Goal: Task Accomplishment & Management: Complete application form

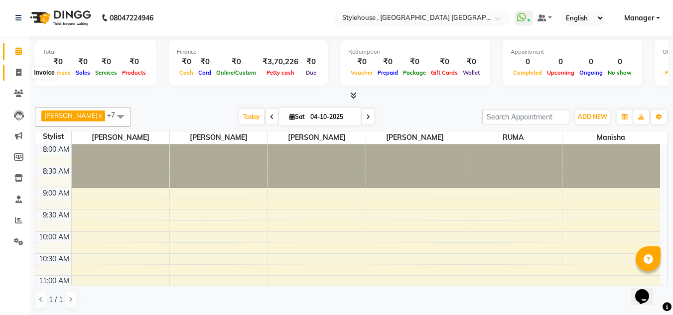
click at [20, 70] on icon at bounding box center [18, 72] width 5 height 7
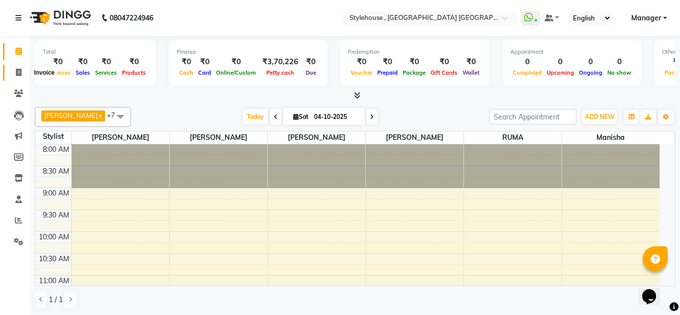
select select "service"
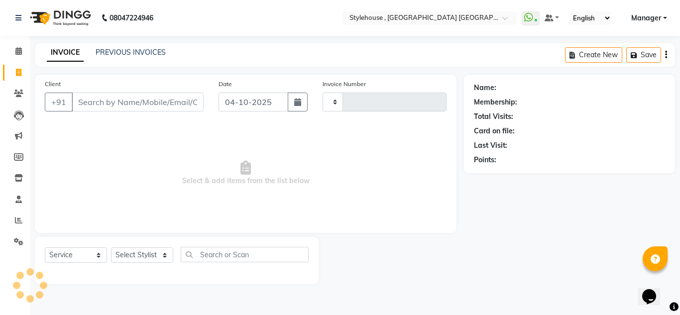
type input "2294"
select select "7793"
click at [166, 255] on select "Select Stylist [PERSON_NAME] [PERSON_NAME] [PERSON_NAME] MAMMA Manager [PERSON_…" at bounding box center [142, 255] width 63 height 15
select select "88660"
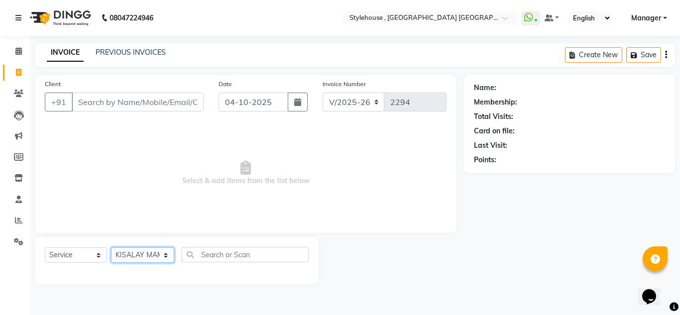
click at [111, 248] on select "Select Stylist [PERSON_NAME] [PERSON_NAME] [PERSON_NAME] MAMMA Manager [PERSON_…" at bounding box center [142, 255] width 63 height 15
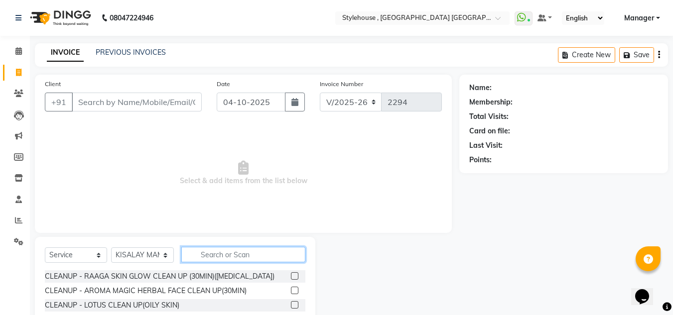
click at [214, 253] on input "text" at bounding box center [243, 254] width 124 height 15
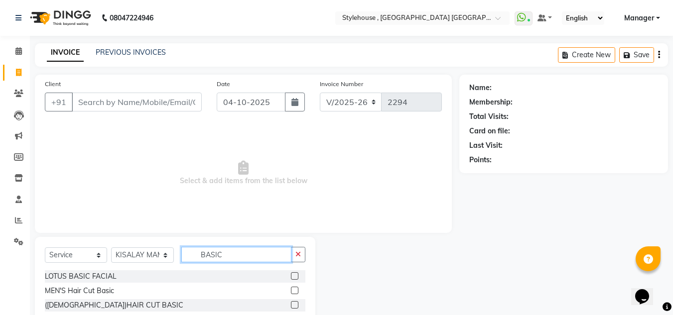
type input "BASIC"
click at [294, 306] on label at bounding box center [294, 304] width 7 height 7
click at [294, 306] on input "checkbox" at bounding box center [294, 305] width 6 height 6
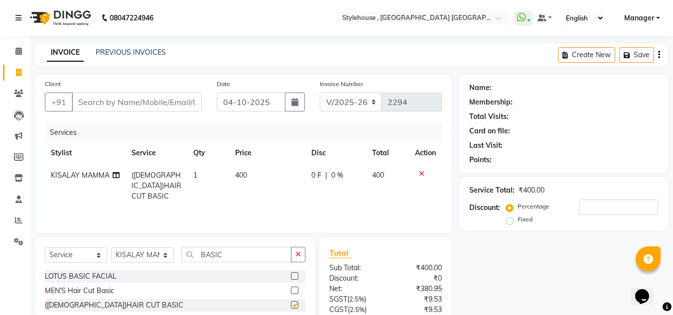
checkbox input "false"
click at [130, 102] on input "Client" at bounding box center [137, 102] width 130 height 19
type input "9"
type input "0"
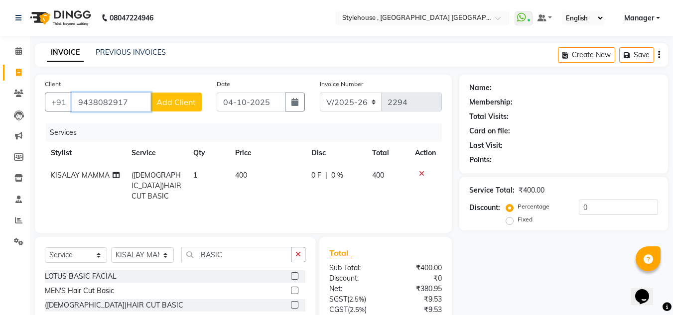
type input "9438082917"
click at [191, 106] on span "Add Client" at bounding box center [175, 102] width 39 height 10
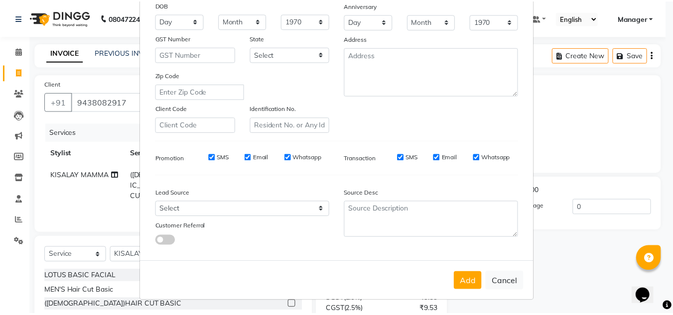
scroll to position [144, 0]
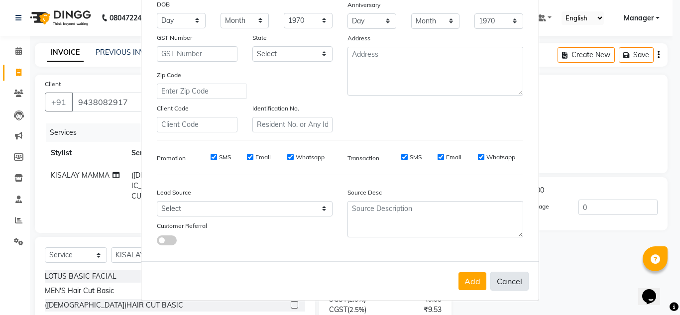
type input "[PERSON_NAME]"
click at [513, 281] on button "Cancel" at bounding box center [510, 281] width 38 height 19
select select
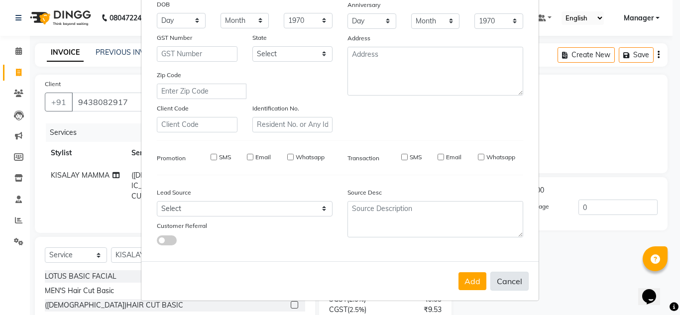
select select
checkbox input "false"
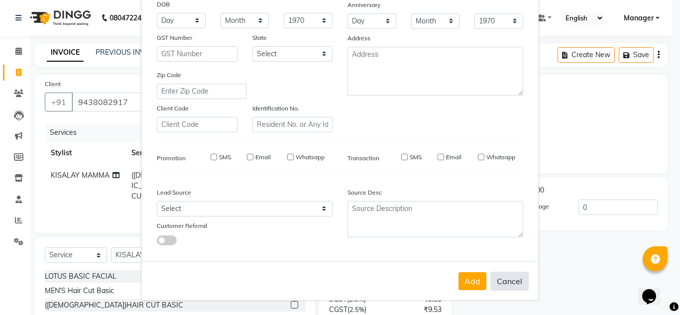
checkbox input "false"
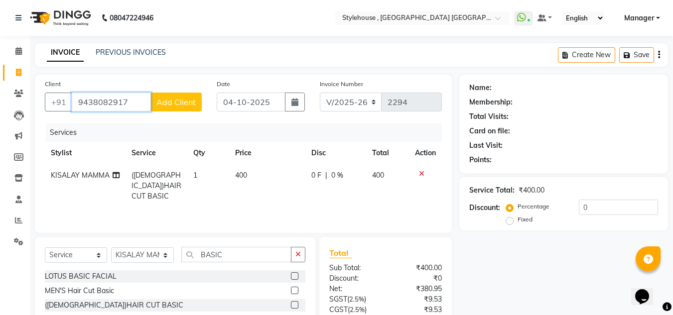
click at [131, 105] on input "9438082917" at bounding box center [111, 102] width 79 height 19
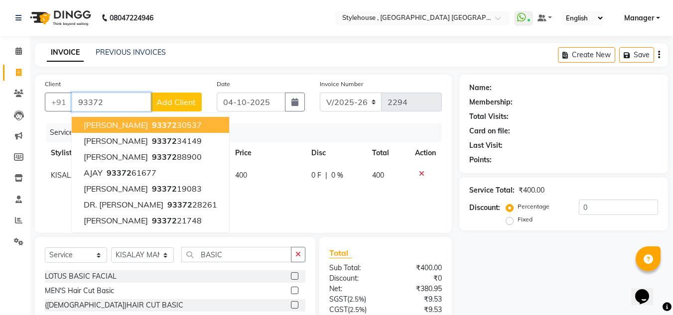
click at [187, 128] on ngb-highlight "93372 30537" at bounding box center [176, 125] width 52 height 10
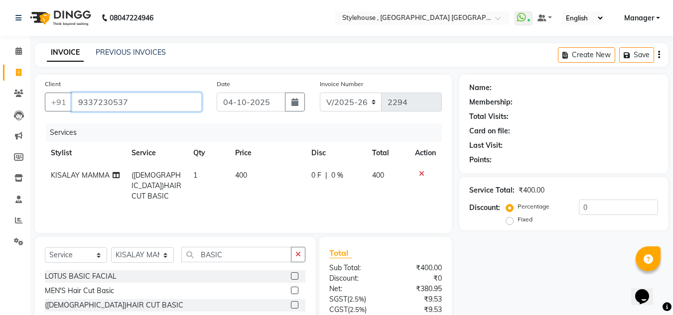
type input "9337230537"
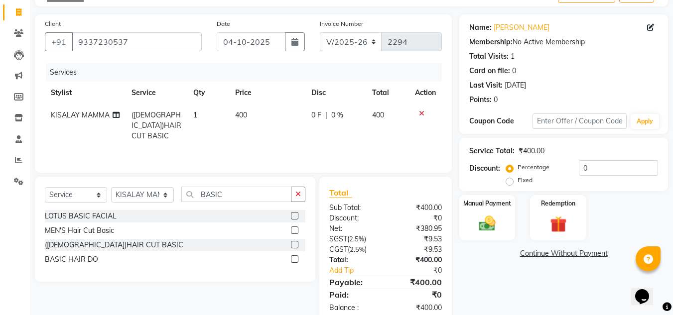
scroll to position [83, 0]
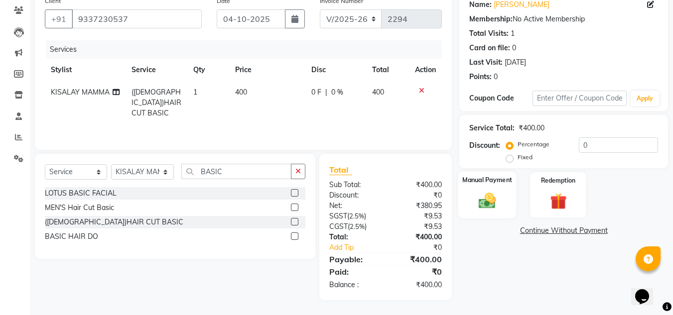
click at [489, 204] on img at bounding box center [487, 201] width 28 height 20
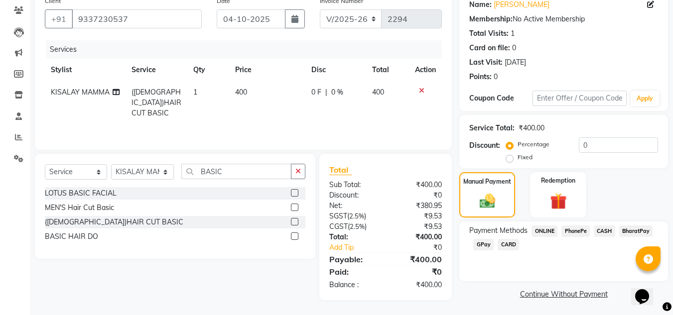
click at [586, 231] on span "PhonePe" at bounding box center [575, 231] width 28 height 11
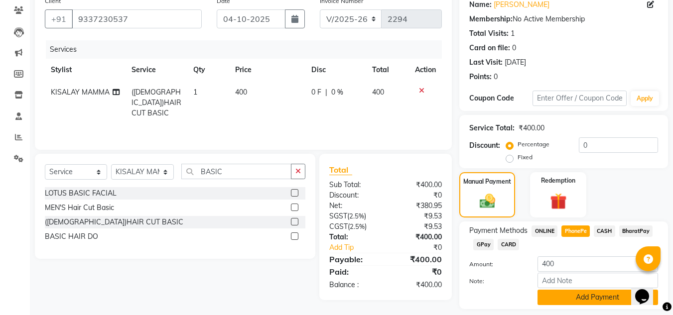
click at [604, 299] on button "Add Payment" at bounding box center [597, 297] width 121 height 15
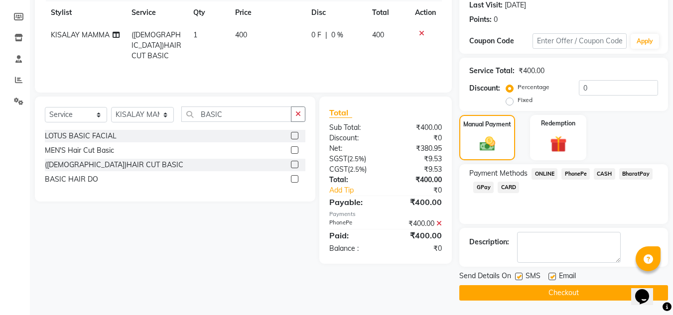
scroll to position [141, 0]
click at [573, 294] on button "Checkout" at bounding box center [563, 292] width 209 height 15
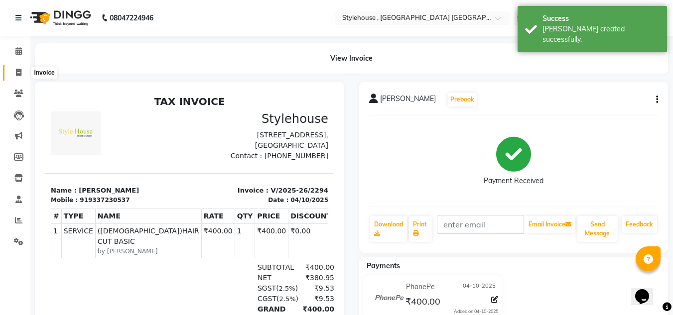
click at [18, 72] on icon at bounding box center [18, 72] width 5 height 7
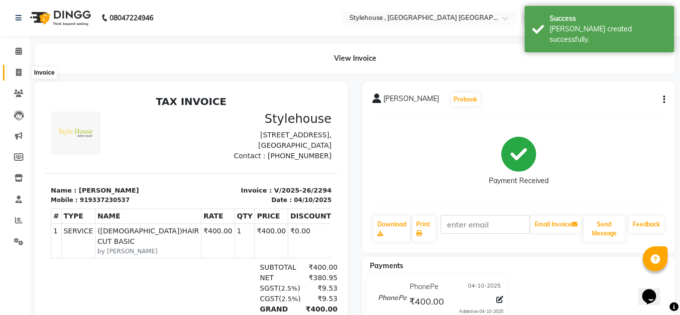
select select "service"
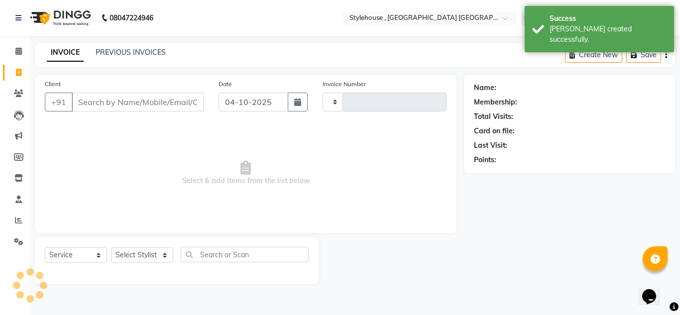
type input "2295"
select select "7793"
click at [167, 255] on select "Select Stylist [PERSON_NAME] [PERSON_NAME] [PERSON_NAME] MAMMA Manager [PERSON_…" at bounding box center [142, 255] width 63 height 15
select select "69895"
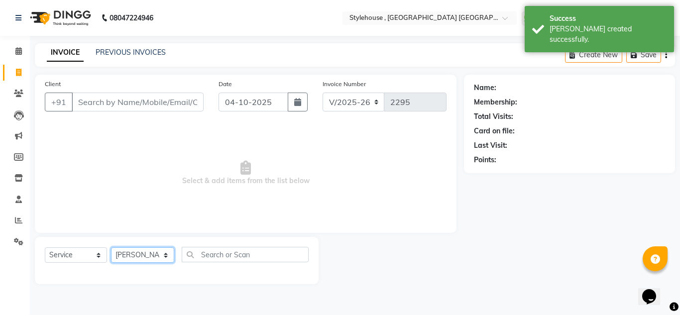
click at [111, 248] on select "Select Stylist [PERSON_NAME] [PERSON_NAME] [PERSON_NAME] MAMMA Manager [PERSON_…" at bounding box center [142, 255] width 63 height 15
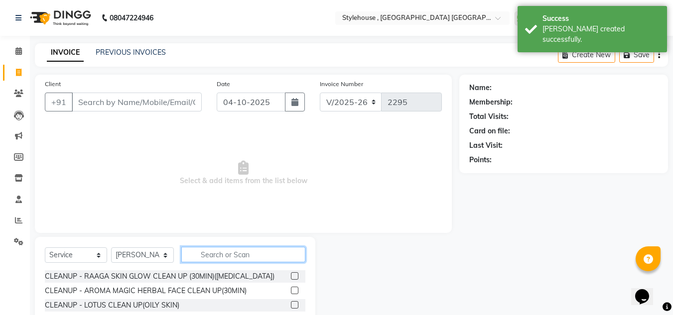
click at [236, 257] on input "text" at bounding box center [243, 254] width 124 height 15
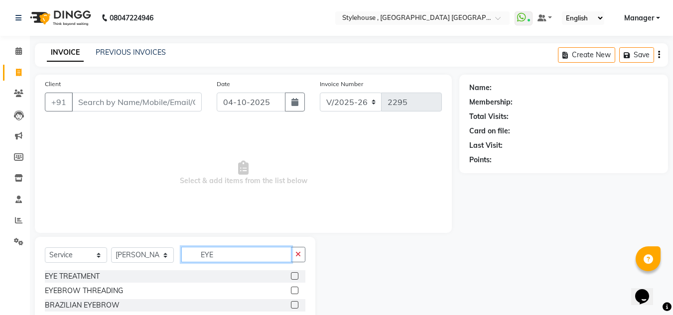
type input "EYE"
click at [296, 290] on label at bounding box center [294, 290] width 7 height 7
click at [296, 290] on input "checkbox" at bounding box center [294, 291] width 6 height 6
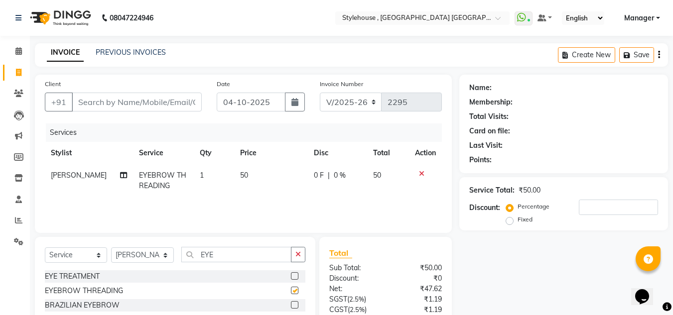
checkbox input "false"
click at [228, 256] on input "EYE" at bounding box center [236, 254] width 110 height 15
type input "E"
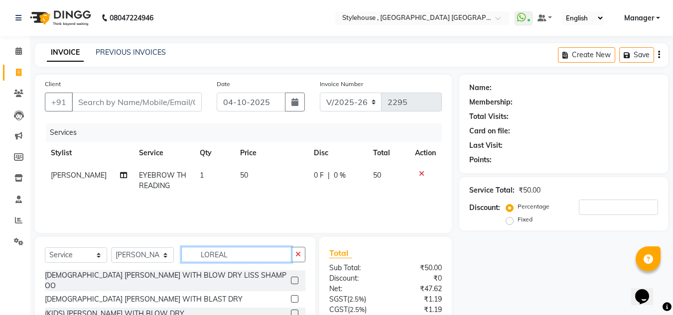
type input "LOREAL"
click at [297, 295] on label at bounding box center [294, 298] width 7 height 7
click at [297, 296] on input "checkbox" at bounding box center [294, 299] width 6 height 6
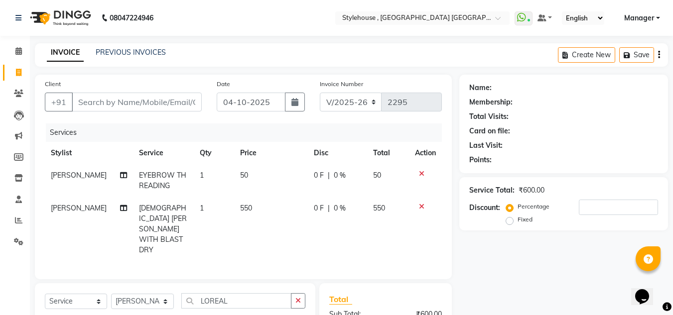
checkbox input "false"
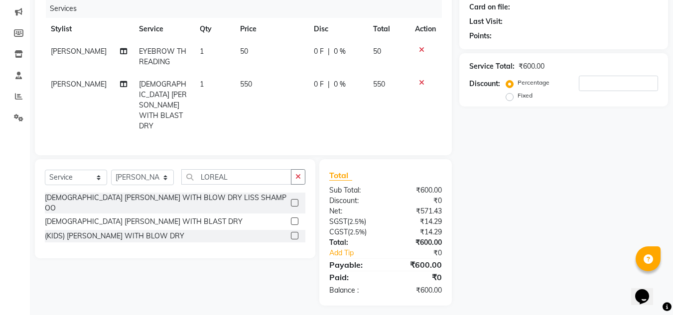
scroll to position [127, 0]
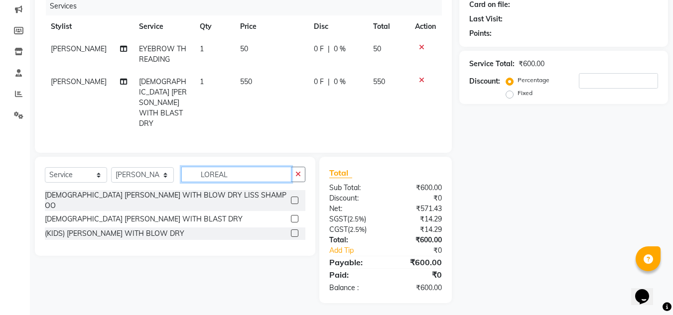
click at [268, 174] on input "LOREAL" at bounding box center [236, 174] width 110 height 15
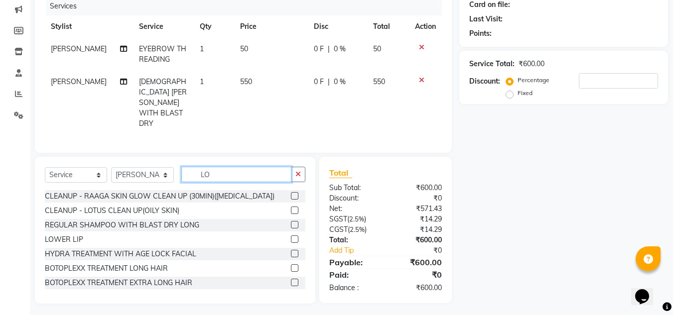
type input "L"
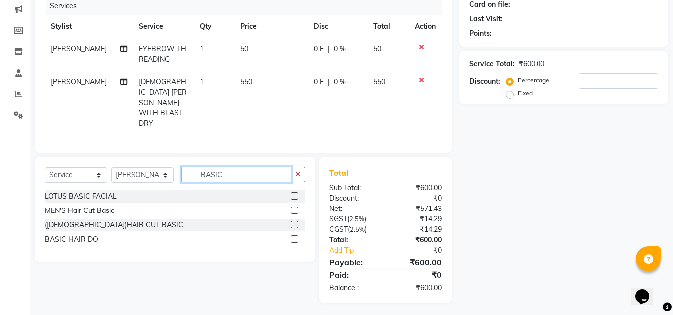
type input "BASIC"
click at [297, 222] on label at bounding box center [294, 224] width 7 height 7
click at [297, 222] on input "checkbox" at bounding box center [294, 225] width 6 height 6
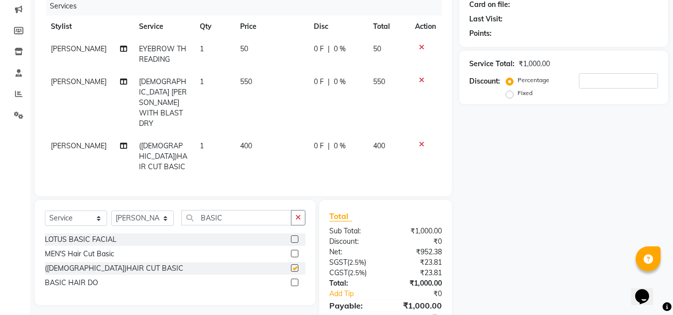
checkbox input "false"
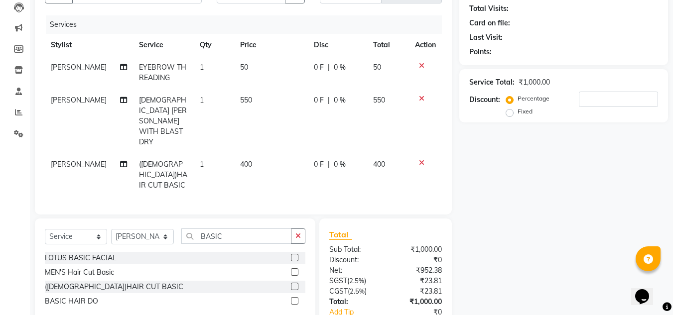
scroll to position [77, 0]
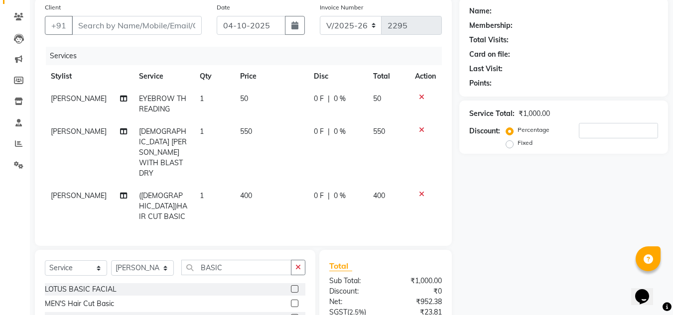
click at [200, 186] on td "1" at bounding box center [214, 206] width 40 height 43
select select "69895"
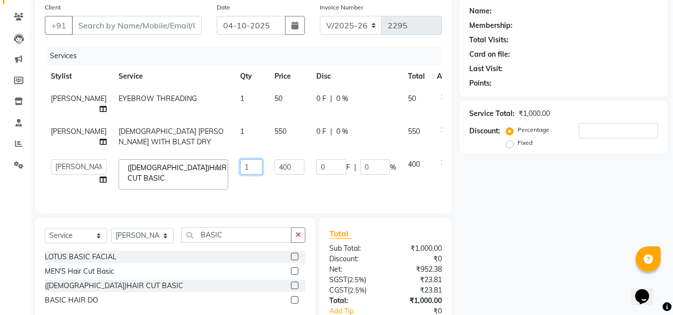
click at [240, 166] on input "1" at bounding box center [251, 166] width 22 height 15
type input "2"
click at [527, 199] on div "Name: Membership: Total Visits: Card on file: Last Visit: Points: Service Total…" at bounding box center [567, 181] width 216 height 366
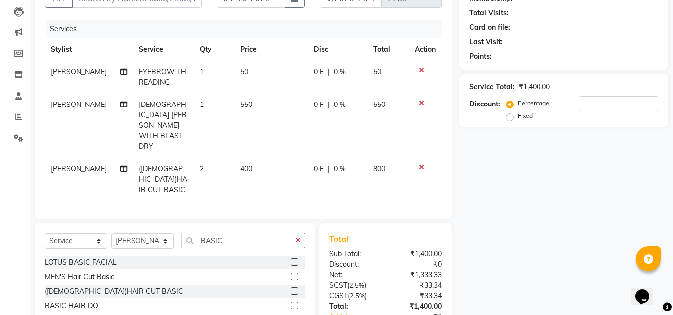
scroll to position [127, 0]
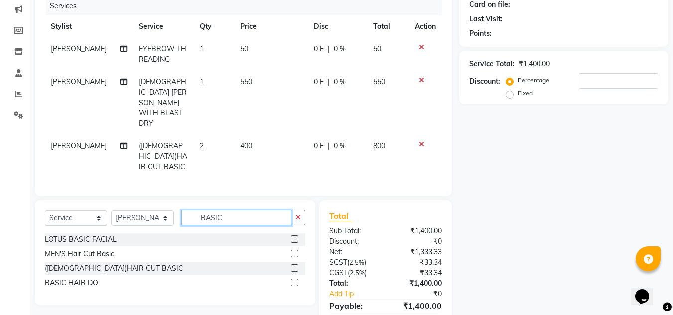
click at [244, 210] on input "BASIC" at bounding box center [236, 217] width 110 height 15
type input "B"
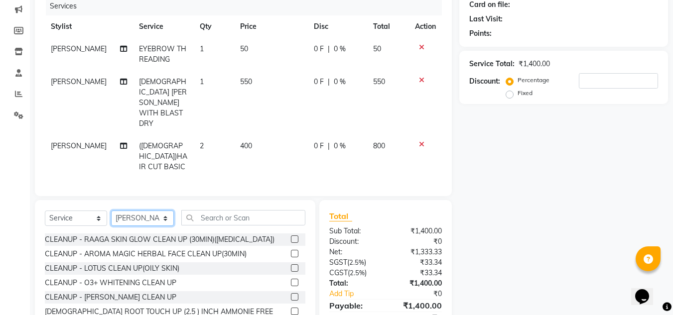
click at [163, 211] on select "Select Stylist [PERSON_NAME] [PERSON_NAME] [PERSON_NAME] MAMMA Manager [PERSON_…" at bounding box center [142, 218] width 63 height 15
select select "88892"
click at [111, 211] on select "Select Stylist [PERSON_NAME] [PERSON_NAME] [PERSON_NAME] MAMMA Manager [PERSON_…" at bounding box center [142, 218] width 63 height 15
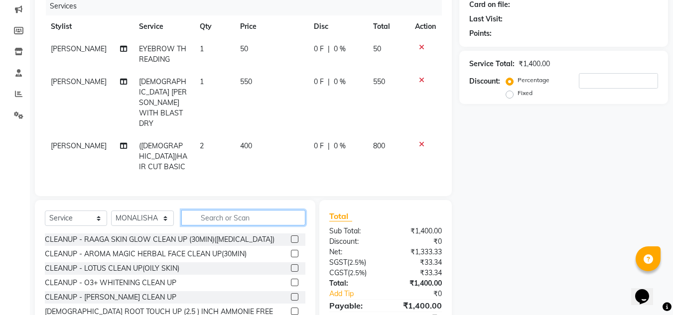
click at [236, 210] on input "text" at bounding box center [243, 217] width 124 height 15
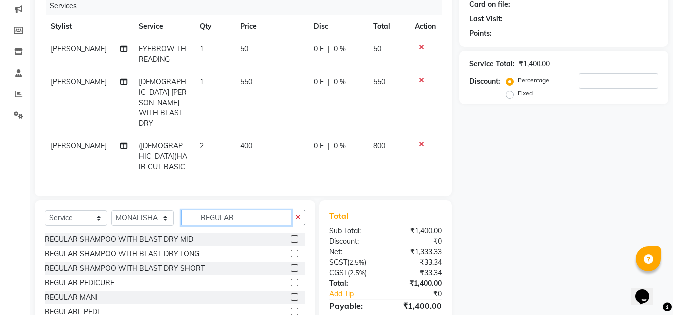
type input "REGULAR"
click at [293, 236] on label at bounding box center [294, 239] width 7 height 7
click at [293, 237] on input "checkbox" at bounding box center [294, 240] width 6 height 6
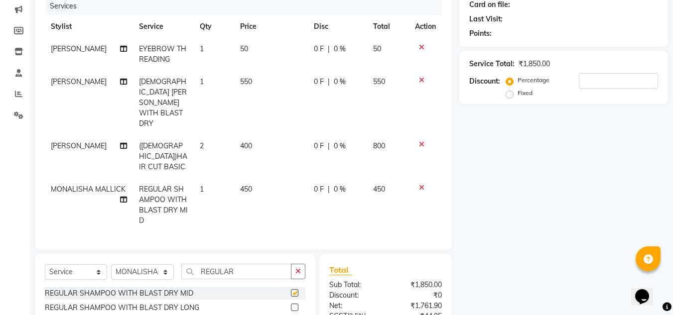
checkbox input "false"
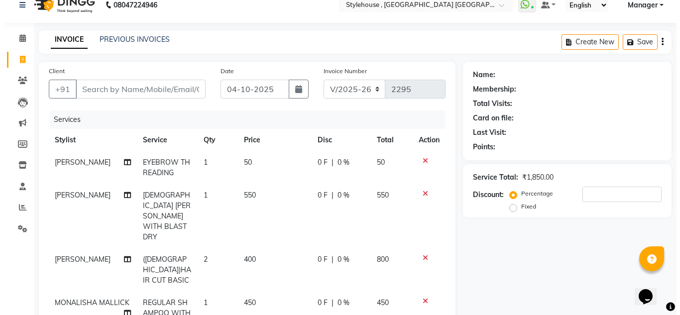
scroll to position [0, 0]
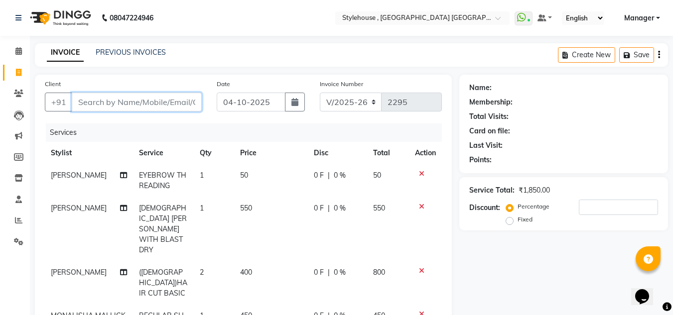
click at [169, 106] on input "Client" at bounding box center [137, 102] width 130 height 19
type input "7"
type input "0"
type input "7276496205"
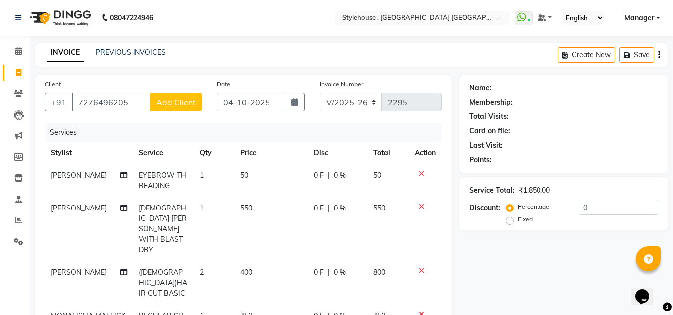
click at [169, 106] on span "Add Client" at bounding box center [175, 102] width 39 height 10
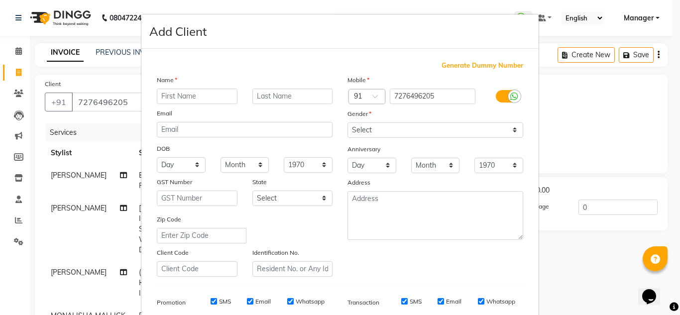
click at [202, 97] on input "text" at bounding box center [197, 96] width 81 height 15
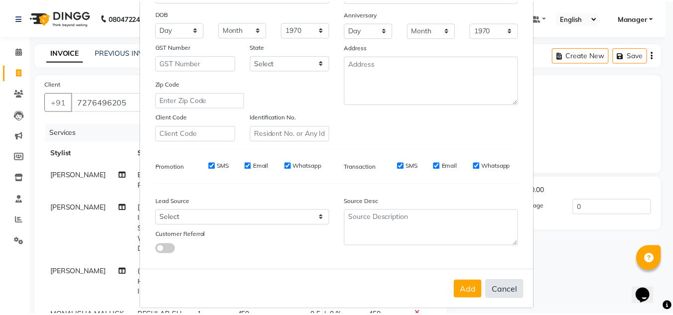
scroll to position [144, 0]
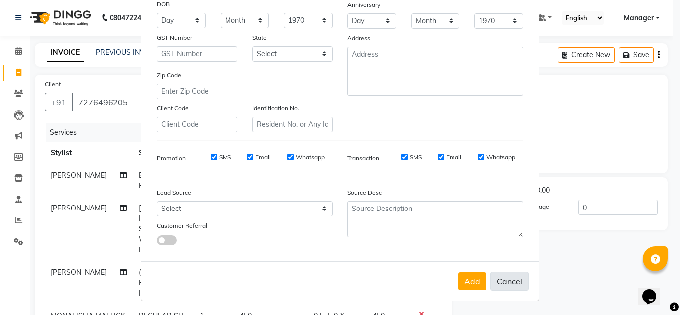
drag, startPoint x: 515, startPoint y: 281, endPoint x: 439, endPoint y: 285, distance: 76.3
click at [515, 281] on button "Cancel" at bounding box center [510, 281] width 38 height 19
select select
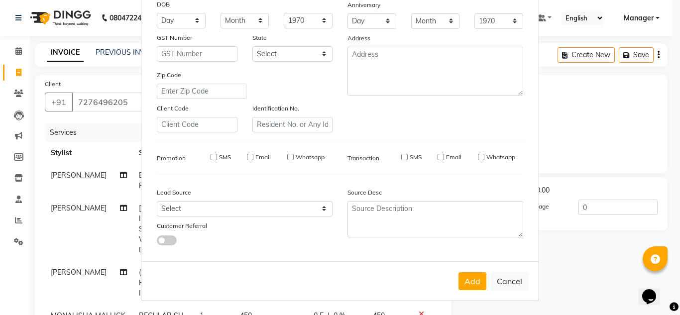
select select
checkbox input "false"
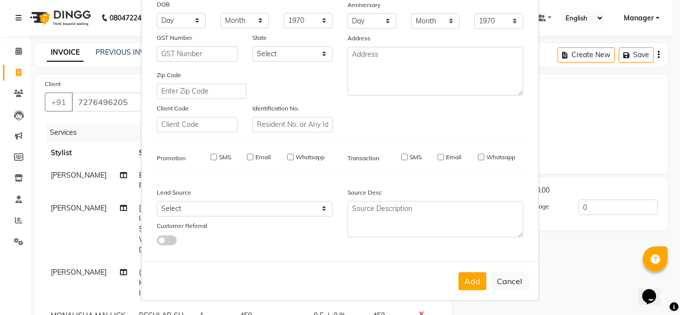
checkbox input "false"
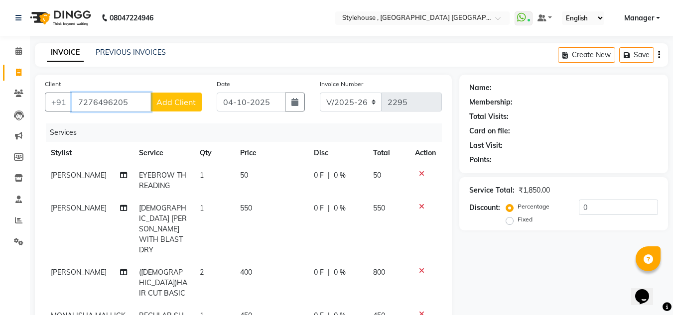
click at [131, 103] on input "7276496205" at bounding box center [111, 102] width 79 height 19
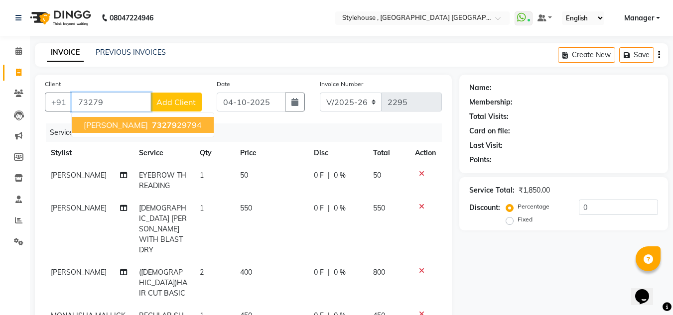
click at [150, 127] on ngb-highlight "73279 29794" at bounding box center [176, 125] width 52 height 10
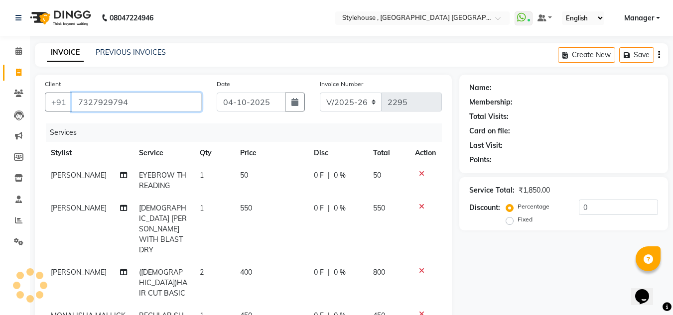
type input "7327929794"
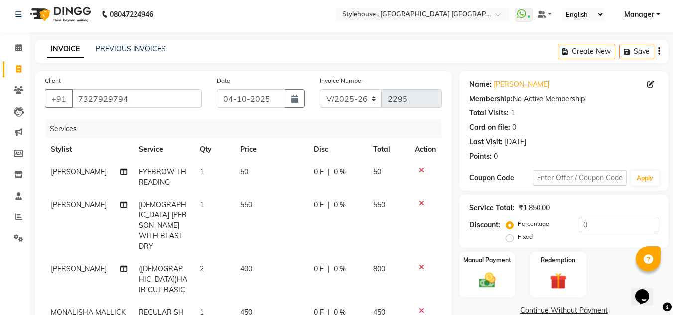
scroll to position [53, 0]
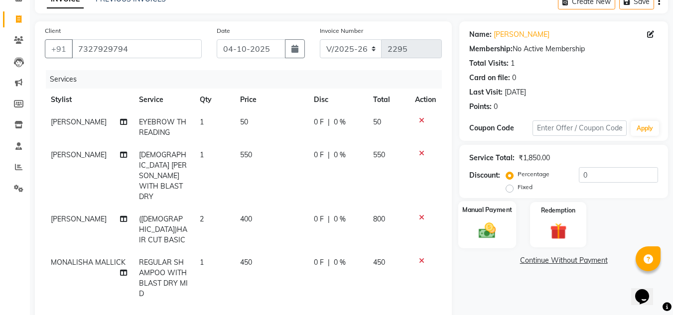
click at [488, 231] on img at bounding box center [487, 231] width 28 height 20
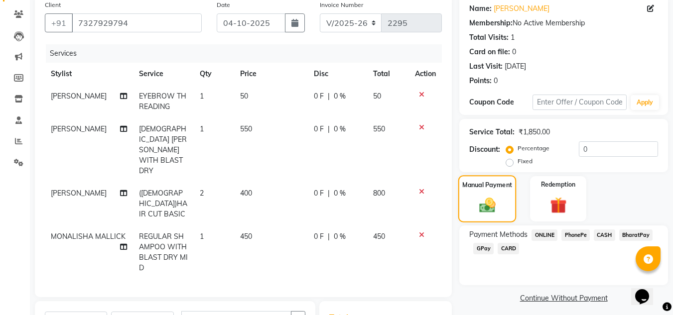
scroll to position [103, 0]
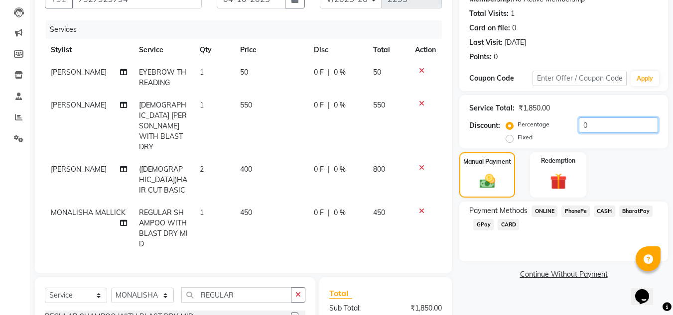
click at [615, 128] on input "0" at bounding box center [618, 125] width 79 height 15
click at [578, 212] on span "PhonePe" at bounding box center [575, 211] width 28 height 11
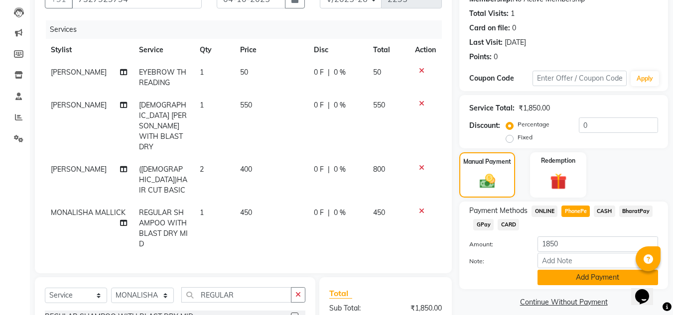
click at [604, 280] on button "Add Payment" at bounding box center [597, 277] width 121 height 15
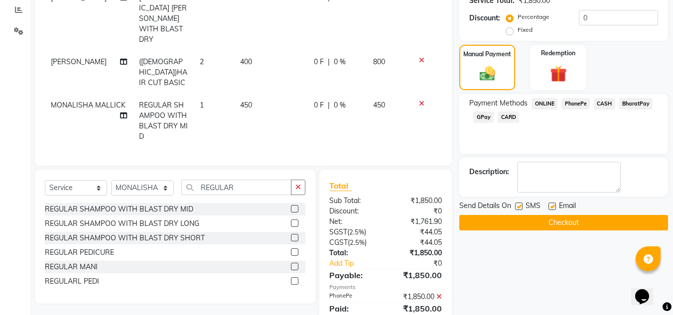
scroll to position [224, 0]
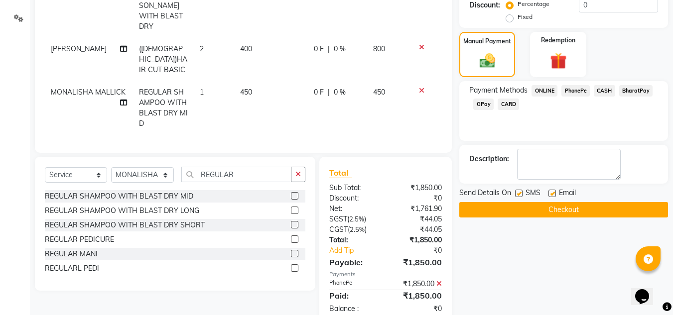
click at [569, 212] on button "Checkout" at bounding box center [563, 209] width 209 height 15
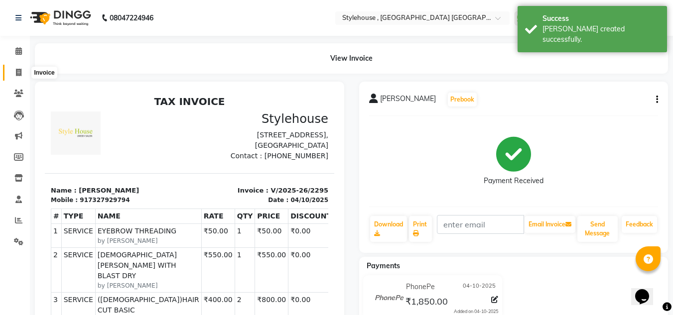
click at [19, 74] on icon at bounding box center [18, 72] width 5 height 7
select select "service"
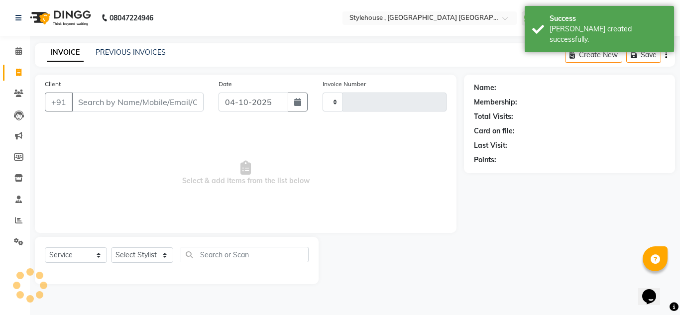
type input "2296"
select select "7793"
click at [135, 53] on link "PREVIOUS INVOICES" at bounding box center [131, 52] width 70 height 9
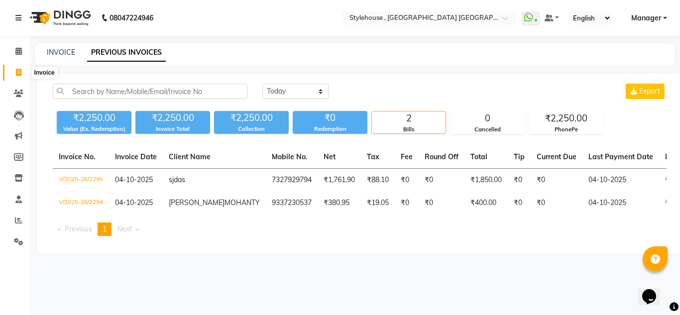
click at [20, 70] on icon at bounding box center [18, 72] width 5 height 7
select select "service"
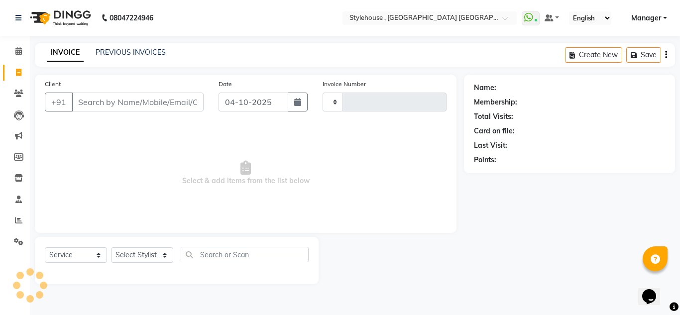
type input "2296"
select select "7793"
click at [165, 258] on select "Select Stylist [PERSON_NAME] [PERSON_NAME] [PERSON_NAME] MAMMA Manager [PERSON_…" at bounding box center [142, 255] width 63 height 15
select select "69899"
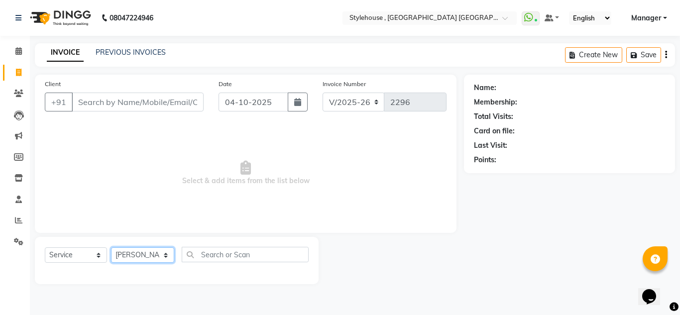
click at [111, 248] on select "Select Stylist [PERSON_NAME] [PERSON_NAME] [PERSON_NAME] MAMMA Manager [PERSON_…" at bounding box center [142, 255] width 63 height 15
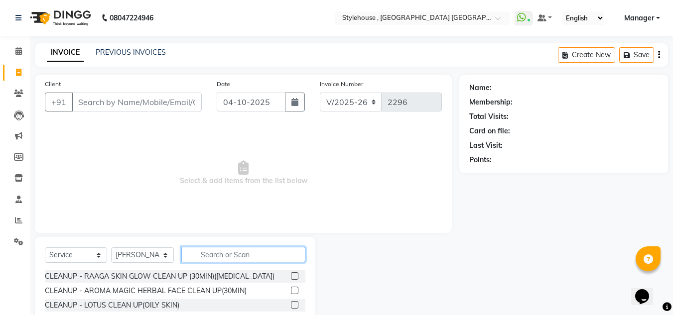
click at [220, 256] on input "text" at bounding box center [243, 254] width 124 height 15
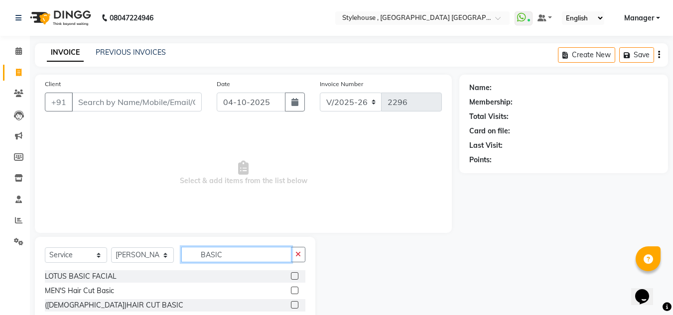
type input "BASIC"
click at [295, 289] on label at bounding box center [294, 290] width 7 height 7
click at [295, 289] on input "checkbox" at bounding box center [294, 291] width 6 height 6
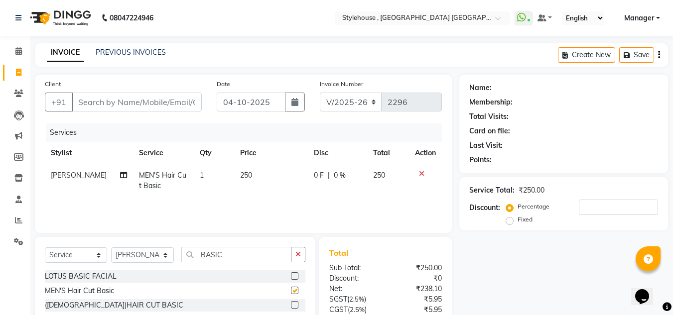
checkbox input "false"
click at [243, 258] on input "BASIC" at bounding box center [236, 254] width 110 height 15
type input "BEARD"
click at [292, 291] on label at bounding box center [294, 290] width 7 height 7
click at [292, 291] on input "checkbox" at bounding box center [294, 291] width 6 height 6
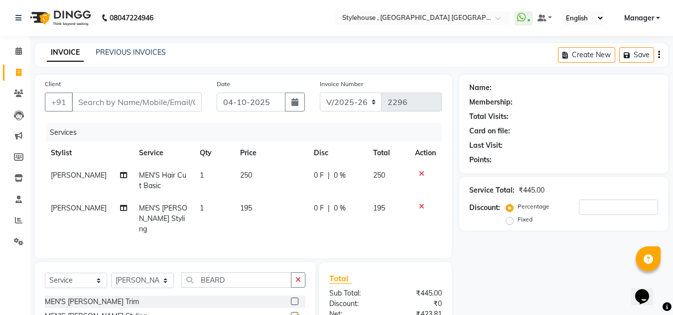
checkbox input "false"
click at [167, 279] on select "Select Stylist [PERSON_NAME] [PERSON_NAME] [PERSON_NAME] MAMMA Manager [PERSON_…" at bounding box center [142, 280] width 63 height 15
select select "69893"
click at [111, 273] on select "Select Stylist [PERSON_NAME] [PERSON_NAME] [PERSON_NAME] MAMMA Manager [PERSON_…" at bounding box center [142, 280] width 63 height 15
click at [236, 280] on input "BEARD" at bounding box center [236, 279] width 110 height 15
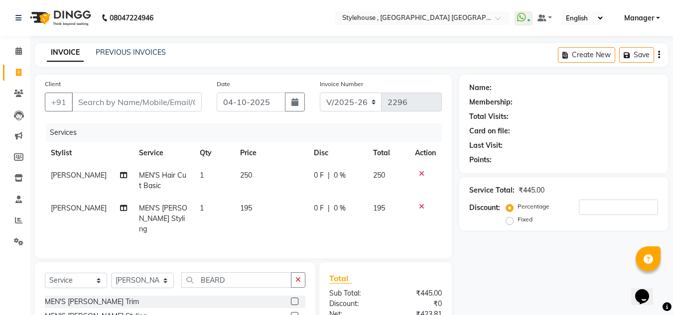
click at [237, 269] on div "Select Service Product Membership Package Voucher Prepaid Gift Card Select Styl…" at bounding box center [175, 314] width 280 height 105
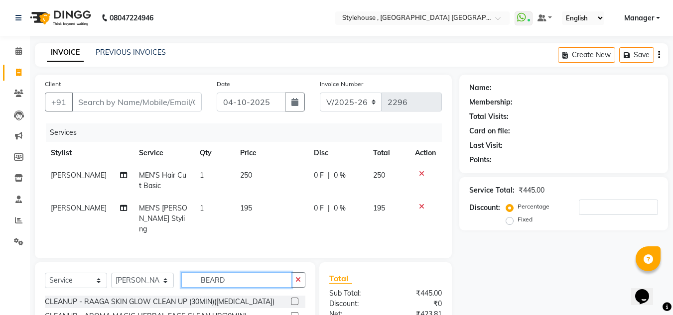
click at [237, 276] on input "BEARD" at bounding box center [236, 279] width 110 height 15
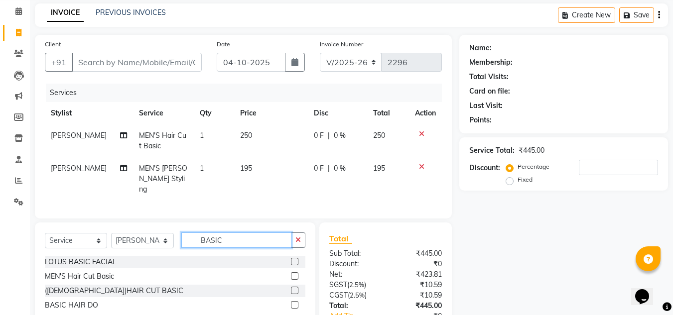
scroll to position [50, 0]
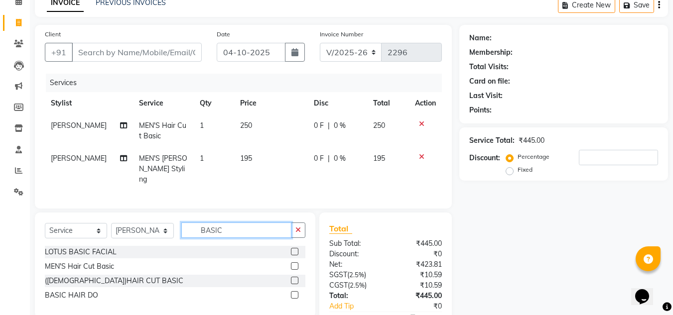
type input "BASIC"
click at [296, 262] on label at bounding box center [294, 265] width 7 height 7
click at [296, 263] on input "checkbox" at bounding box center [294, 266] width 6 height 6
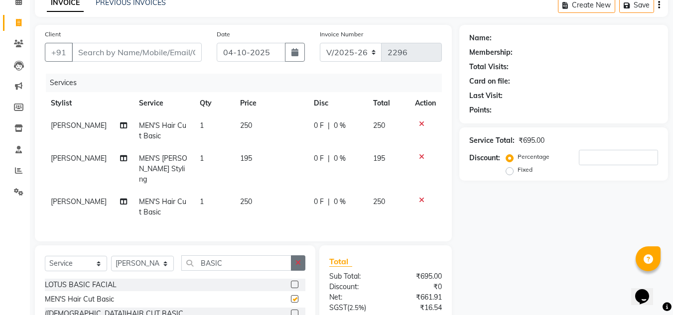
checkbox input "false"
click at [141, 51] on input "Client" at bounding box center [137, 52] width 130 height 19
type input "9"
type input "0"
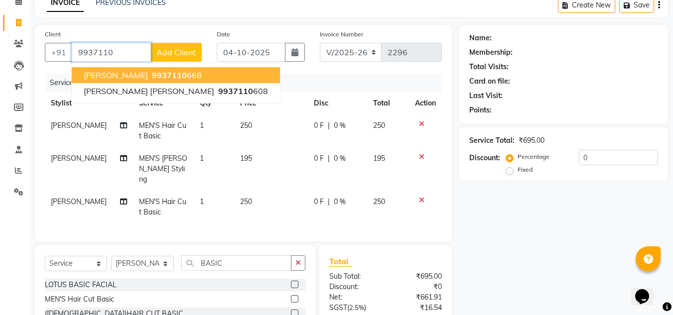
click at [175, 80] on button "[PERSON_NAME] 9937110 668" at bounding box center [176, 75] width 208 height 16
type input "9937110668"
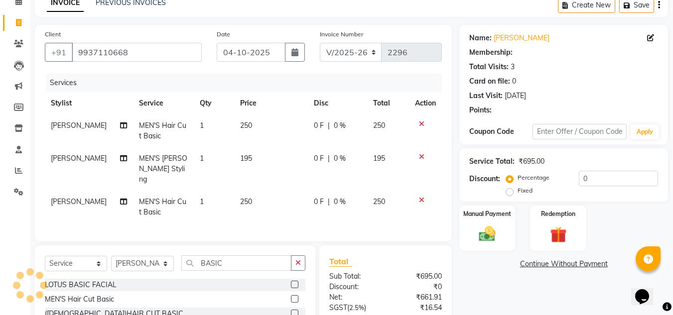
type input "20"
select select "1: Object"
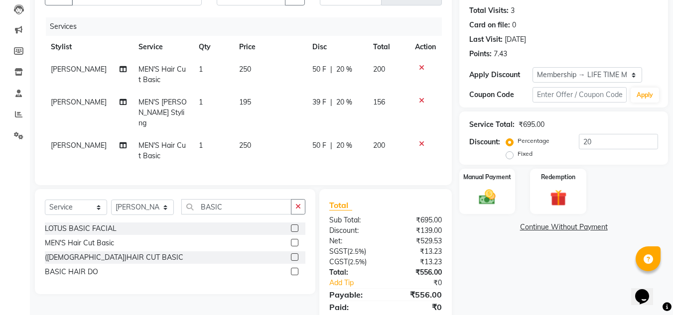
scroll to position [138, 0]
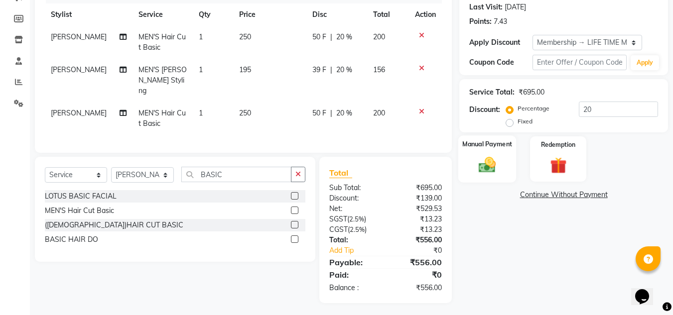
click at [485, 167] on img at bounding box center [487, 165] width 28 height 20
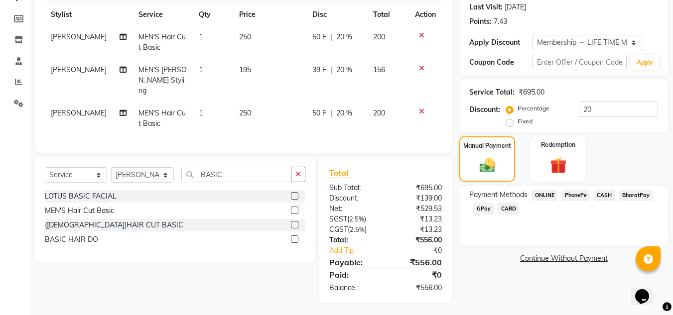
scroll to position [89, 0]
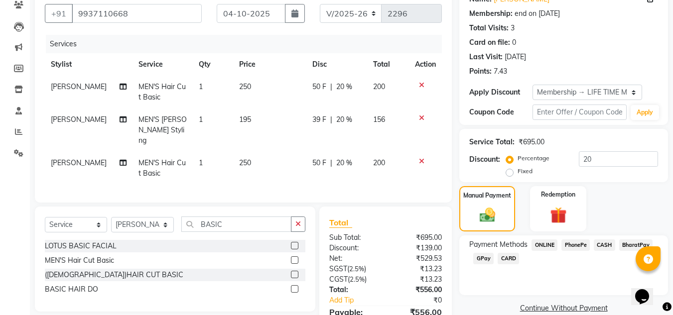
click at [576, 245] on span "PhonePe" at bounding box center [575, 245] width 28 height 11
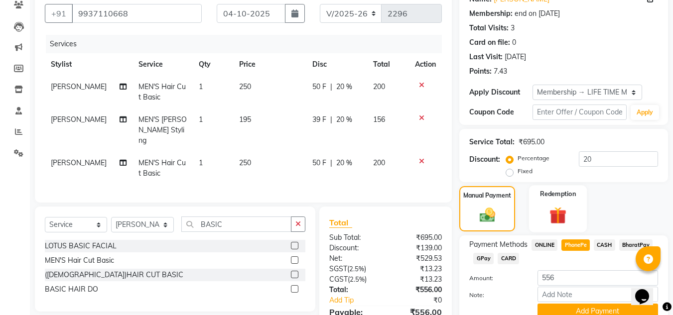
scroll to position [138, 0]
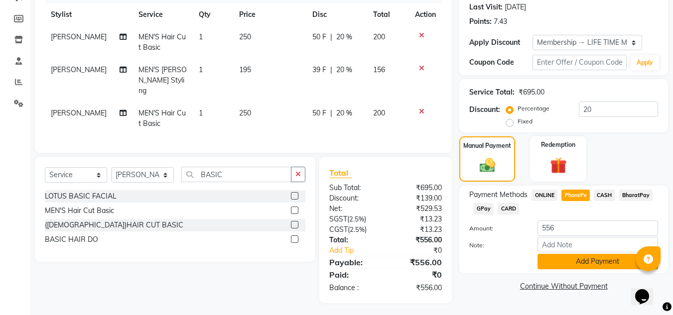
click at [591, 259] on button "Add Payment" at bounding box center [597, 261] width 121 height 15
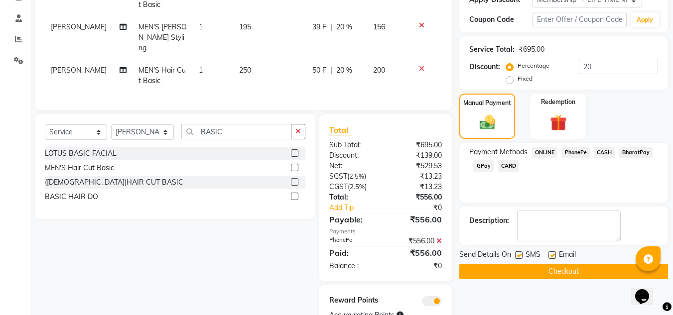
scroll to position [219, 0]
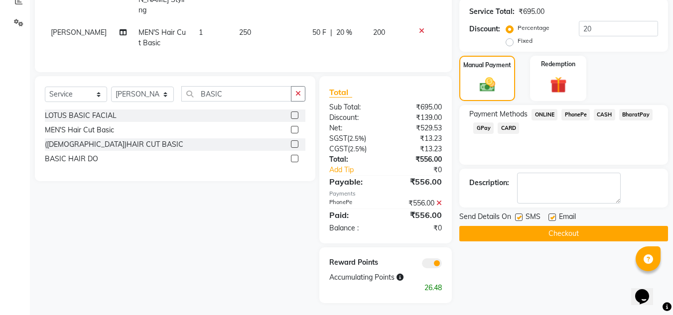
click at [591, 233] on button "Checkout" at bounding box center [563, 233] width 209 height 15
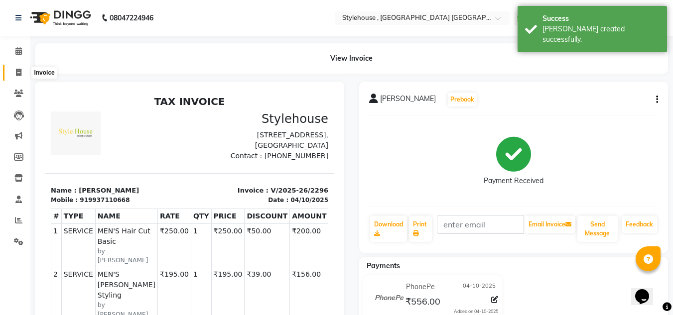
click at [16, 72] on icon at bounding box center [18, 72] width 5 height 7
select select "service"
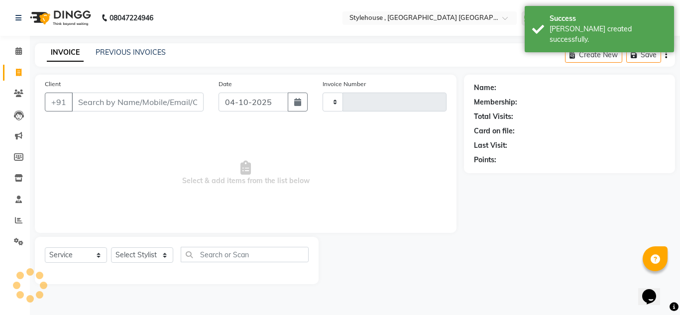
type input "2297"
select select "7793"
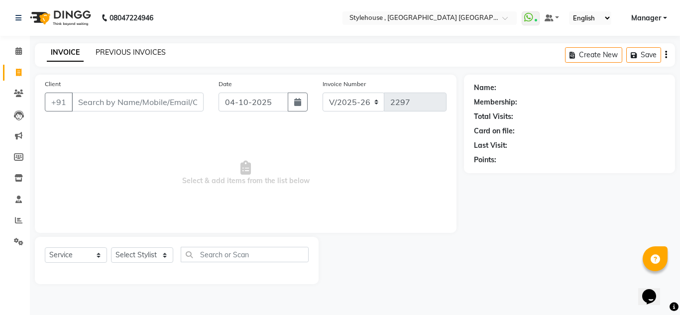
click at [124, 53] on link "PREVIOUS INVOICES" at bounding box center [131, 52] width 70 height 9
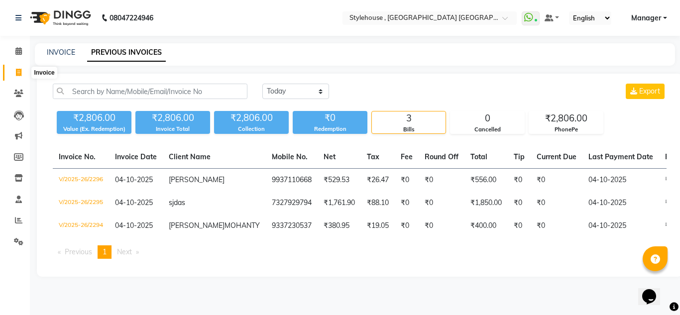
click at [18, 72] on icon at bounding box center [18, 72] width 5 height 7
select select "service"
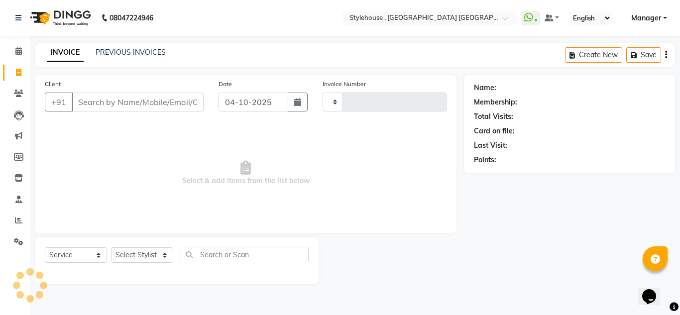
type input "2297"
select select "7793"
click at [162, 257] on select "Select Stylist [PERSON_NAME] [PERSON_NAME] [PERSON_NAME] MAMMA Manager [PERSON_…" at bounding box center [142, 255] width 63 height 15
select select "88660"
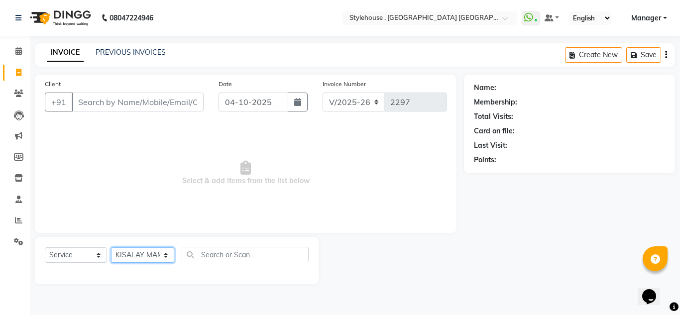
click at [111, 248] on select "Select Stylist [PERSON_NAME] [PERSON_NAME] [PERSON_NAME] MAMMA Manager [PERSON_…" at bounding box center [142, 255] width 63 height 15
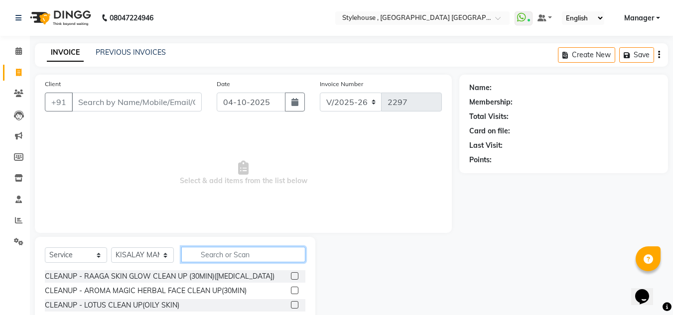
click at [232, 256] on input "text" at bounding box center [243, 254] width 124 height 15
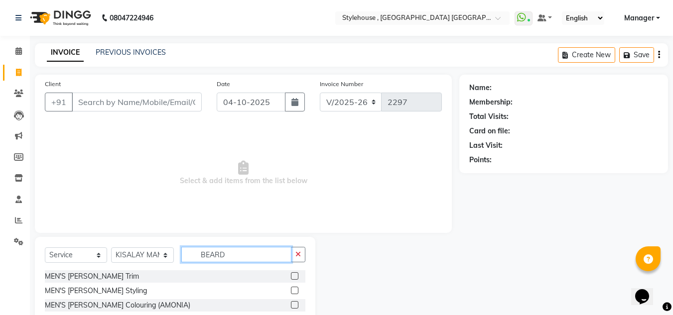
type input "BEARD"
click at [294, 277] on label at bounding box center [294, 275] width 7 height 7
click at [294, 277] on input "checkbox" at bounding box center [294, 276] width 6 height 6
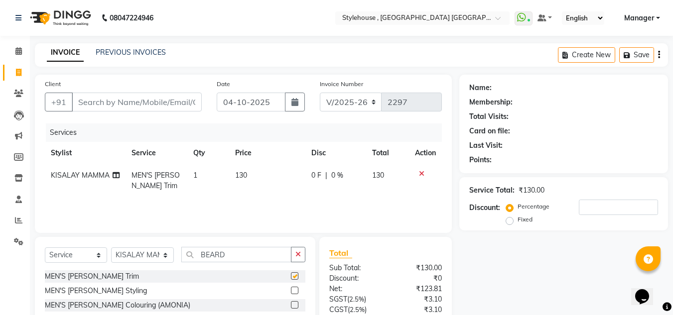
checkbox input "false"
click at [133, 104] on input "Client" at bounding box center [137, 102] width 130 height 19
type input "9"
type input "0"
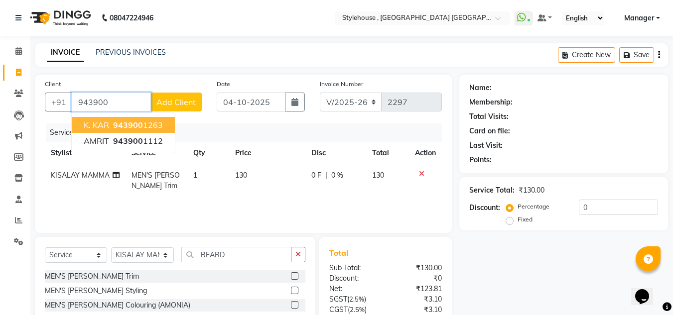
click at [145, 128] on ngb-highlight "943900 1263" at bounding box center [137, 125] width 52 height 10
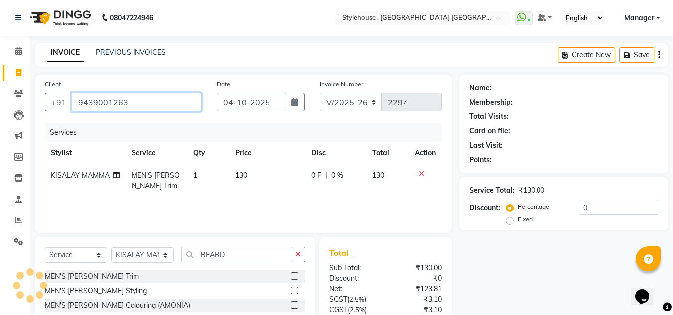
type input "9439001263"
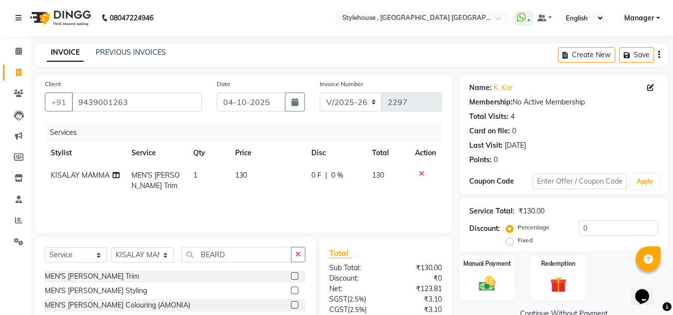
scroll to position [50, 0]
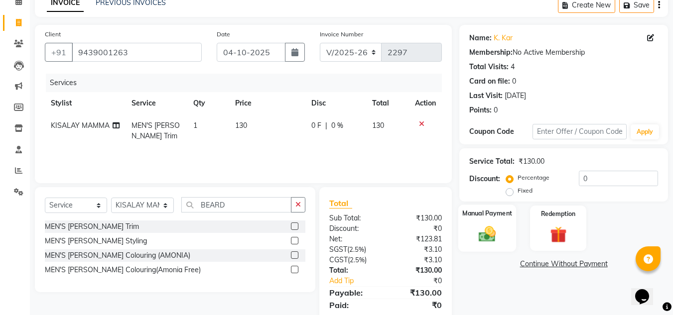
click at [489, 237] on img at bounding box center [487, 234] width 28 height 20
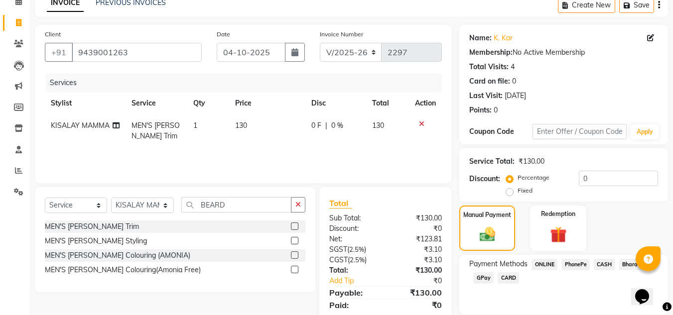
click at [580, 265] on span "PhonePe" at bounding box center [575, 264] width 28 height 11
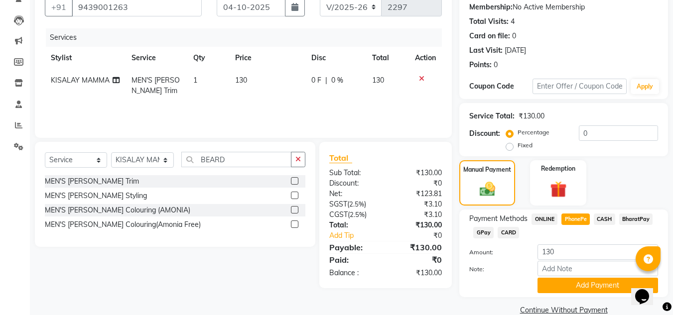
scroll to position [113, 0]
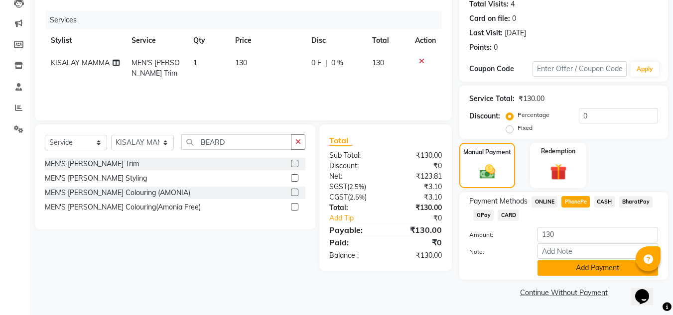
click at [597, 268] on button "Add Payment" at bounding box center [597, 267] width 121 height 15
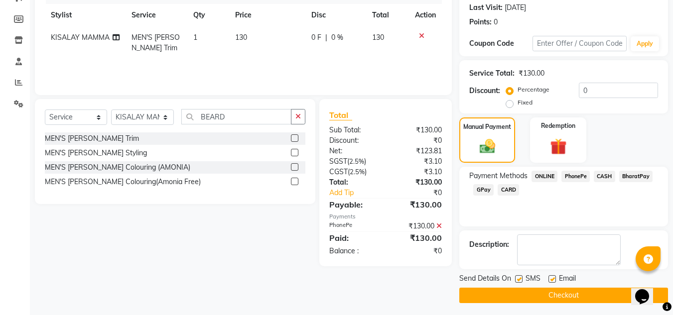
scroll to position [141, 0]
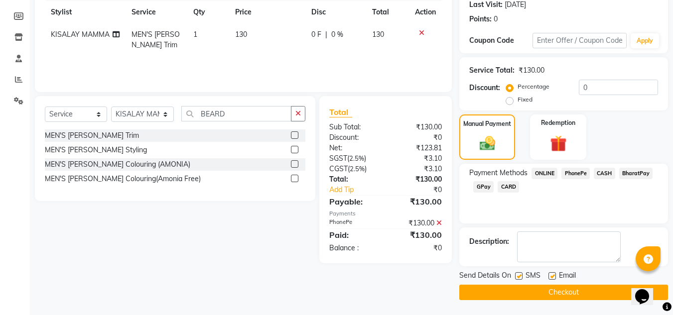
click at [564, 294] on button "Checkout" at bounding box center [563, 292] width 209 height 15
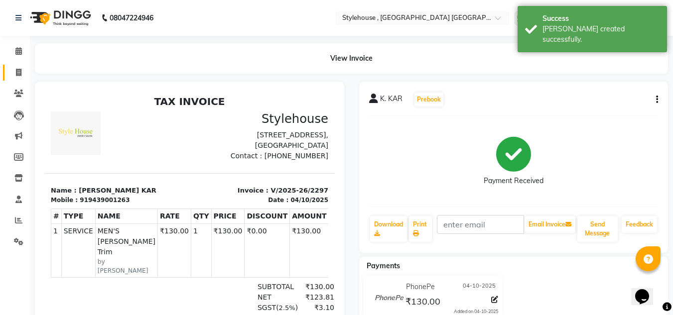
click at [19, 71] on icon at bounding box center [18, 72] width 5 height 7
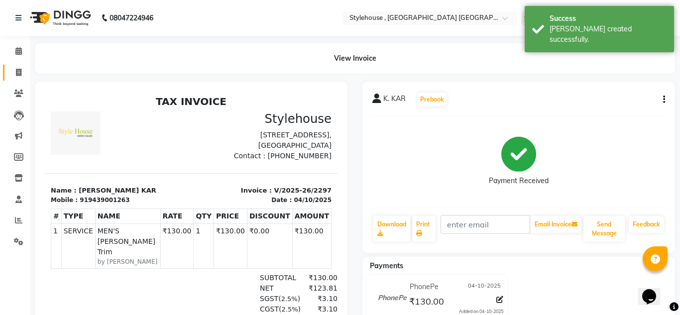
select select "service"
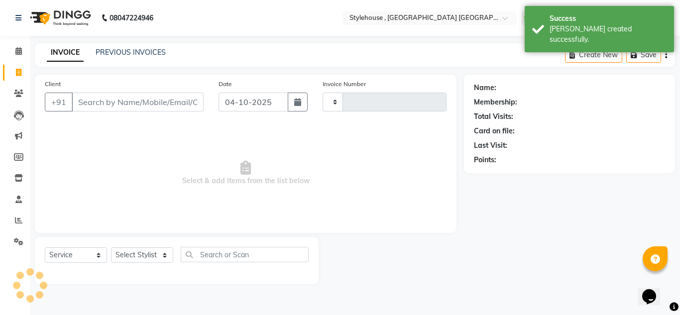
type input "2298"
select select "7793"
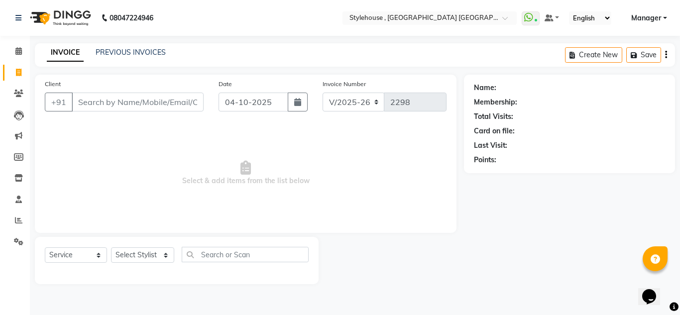
click at [666, 16] on link "Manager" at bounding box center [650, 18] width 36 height 10
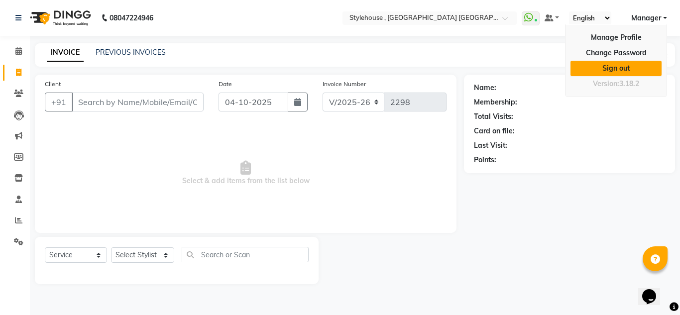
click at [625, 70] on link "Sign out" at bounding box center [616, 68] width 91 height 15
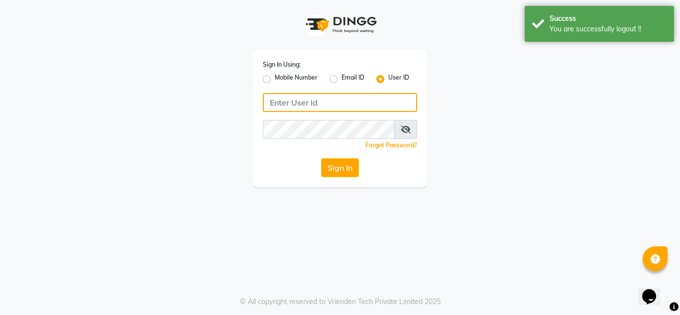
type input "8908110000"
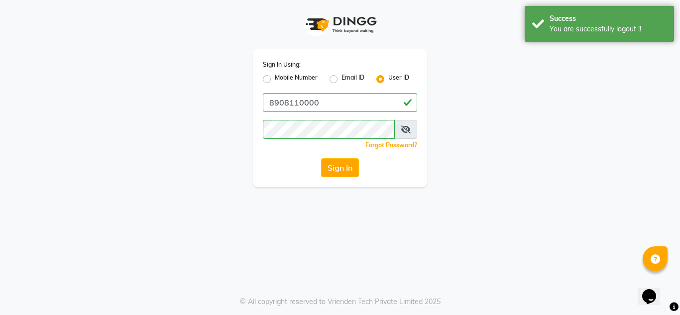
click at [405, 131] on icon at bounding box center [406, 130] width 10 height 8
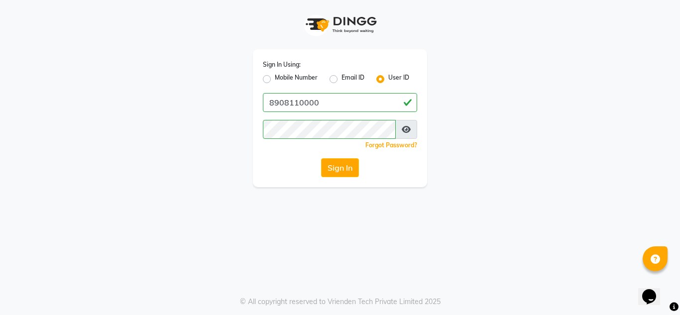
click at [406, 131] on icon at bounding box center [406, 130] width 9 height 8
click at [346, 167] on button "Sign In" at bounding box center [340, 167] width 38 height 19
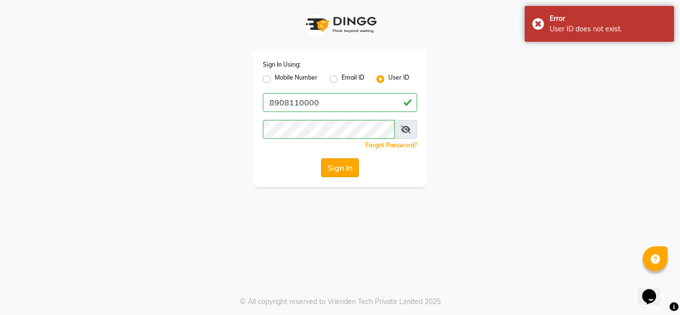
click at [346, 167] on button "Sign In" at bounding box center [340, 167] width 38 height 19
click at [275, 80] on label "Mobile Number" at bounding box center [296, 79] width 43 height 12
click at [275, 80] on input "Mobile Number" at bounding box center [278, 76] width 6 height 6
radio input "true"
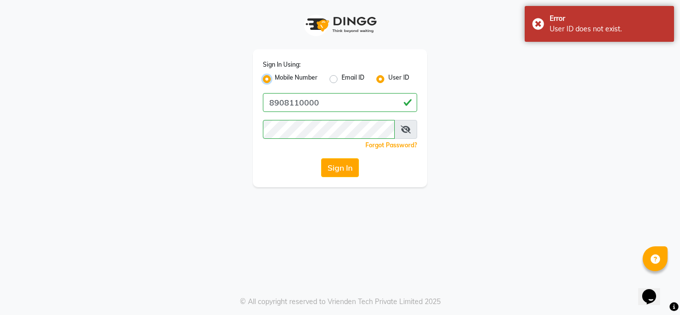
radio input "false"
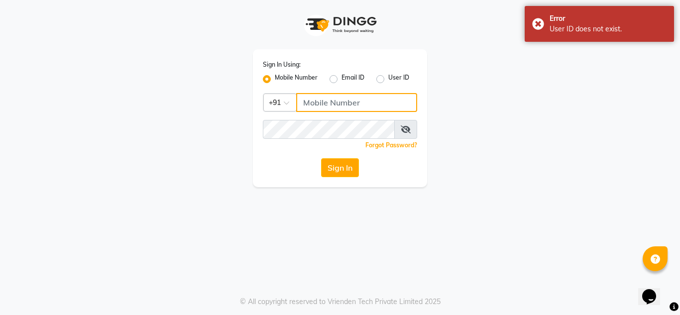
click at [325, 108] on input "Username" at bounding box center [356, 102] width 121 height 19
type input "8908110000"
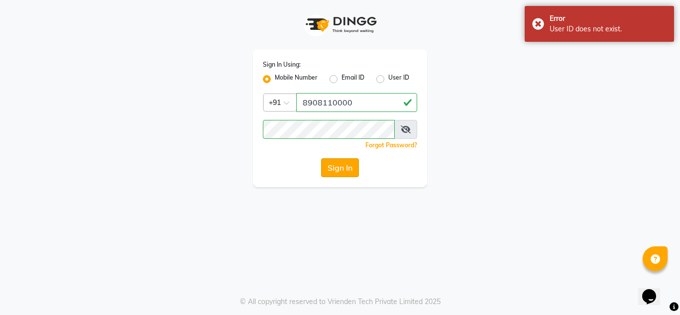
click at [337, 168] on button "Sign In" at bounding box center [340, 167] width 38 height 19
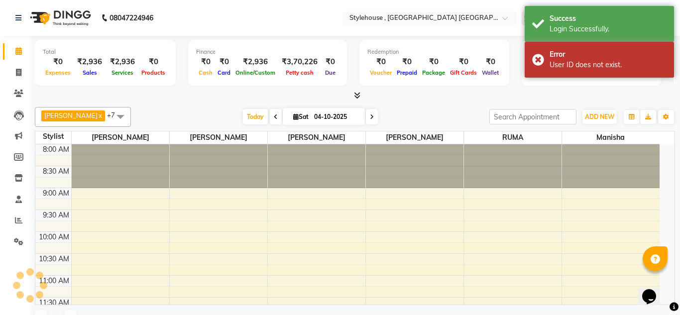
select select "en"
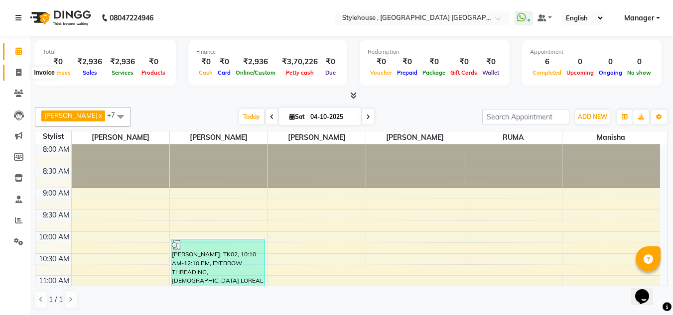
click at [20, 70] on icon at bounding box center [18, 72] width 5 height 7
select select "service"
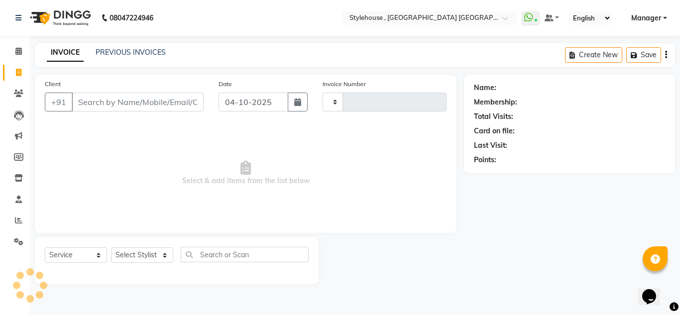
type input "2298"
select select "7793"
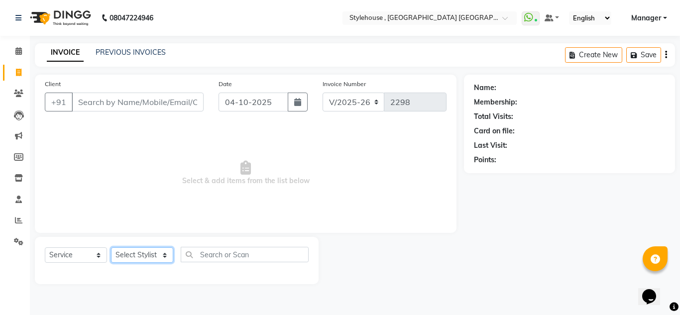
click at [167, 252] on select "Select Stylist" at bounding box center [142, 255] width 62 height 15
select select "69893"
click at [111, 248] on select "Select Stylist [PERSON_NAME] [PERSON_NAME] [PERSON_NAME] MAMMA Manager [PERSON_…" at bounding box center [142, 255] width 63 height 15
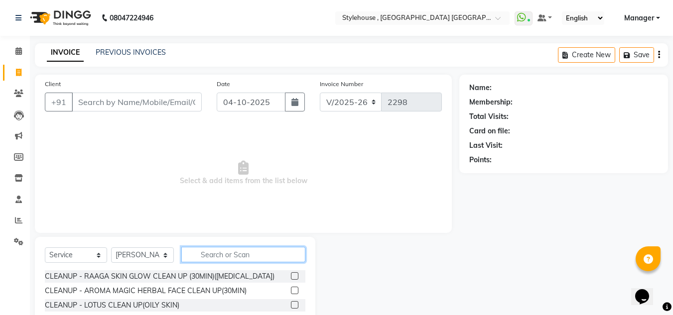
click at [213, 254] on input "text" at bounding box center [243, 254] width 124 height 15
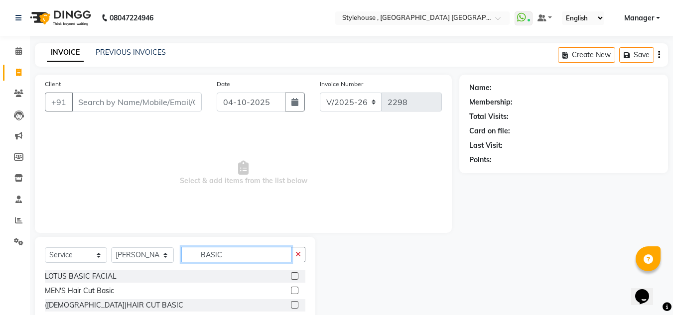
type input "BASIC"
click at [295, 290] on label at bounding box center [294, 290] width 7 height 7
click at [295, 290] on input "checkbox" at bounding box center [294, 291] width 6 height 6
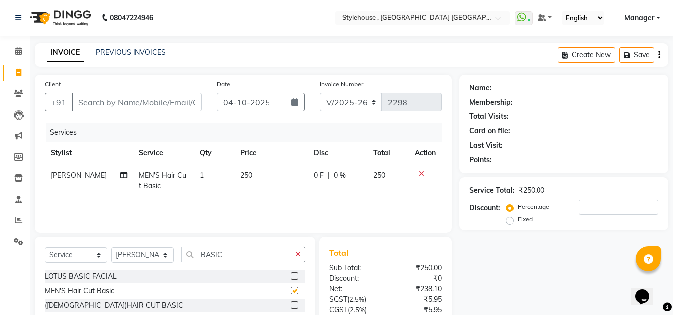
checkbox input "false"
click at [148, 106] on input "Client" at bounding box center [137, 102] width 130 height 19
type input "9"
type input "0"
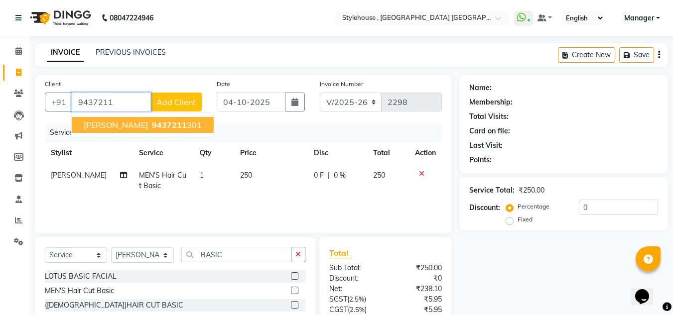
click at [170, 126] on ngb-highlight "9437211 301" at bounding box center [176, 125] width 52 height 10
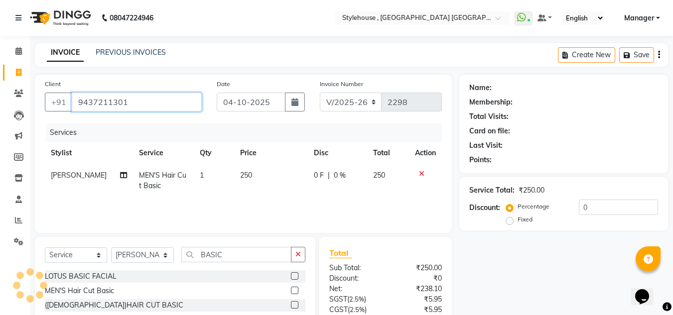
type input "9437211301"
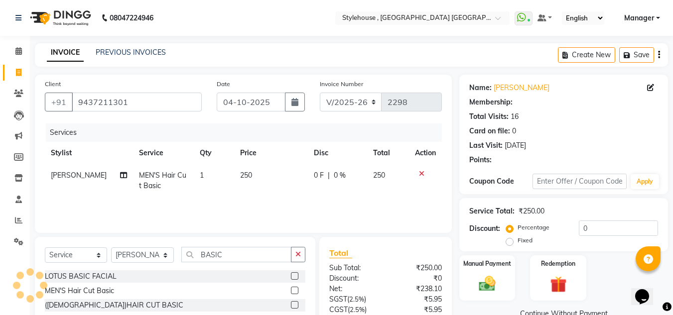
select select "1: Object"
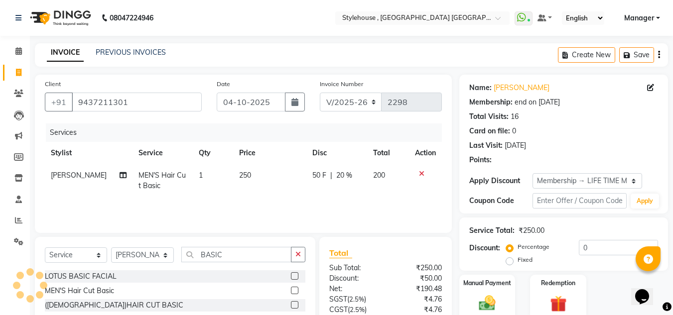
type input "20"
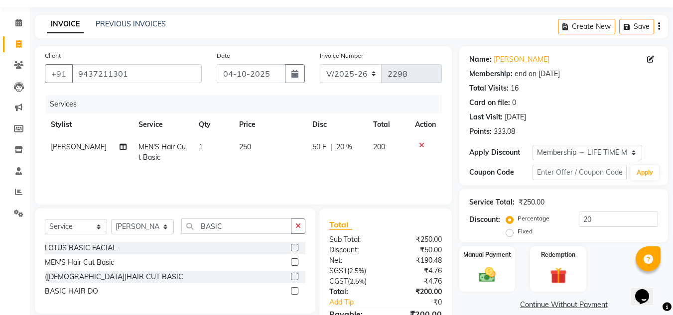
scroll to position [50, 0]
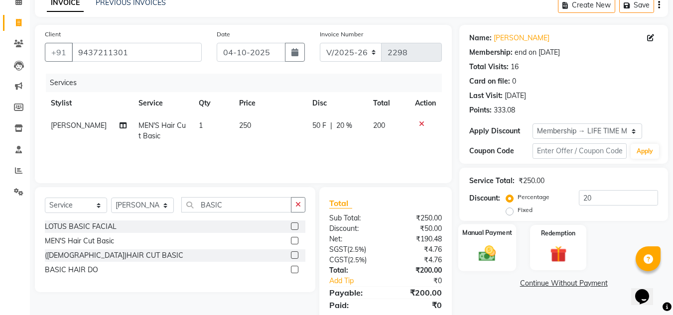
click at [490, 255] on img at bounding box center [487, 254] width 28 height 20
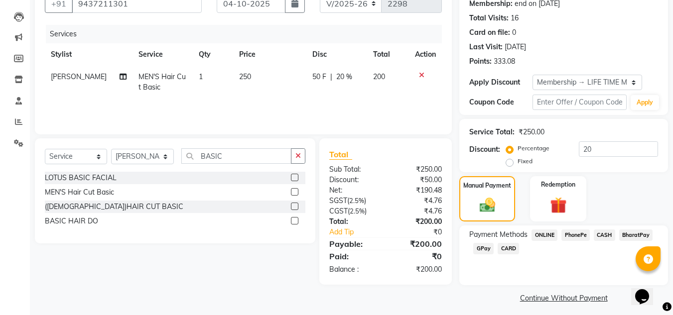
scroll to position [104, 0]
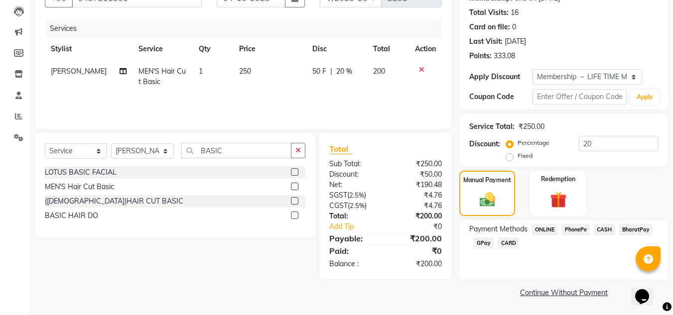
click at [604, 228] on span "CASH" at bounding box center [604, 229] width 21 height 11
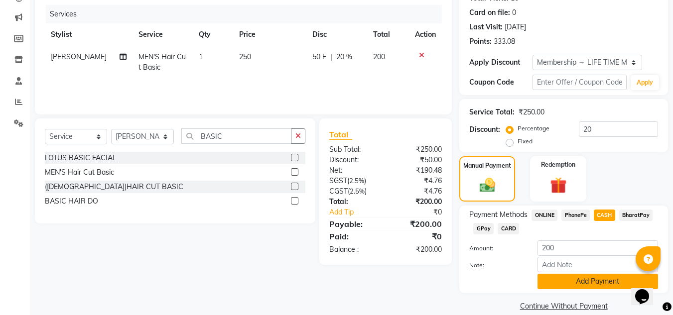
scroll to position [132, 0]
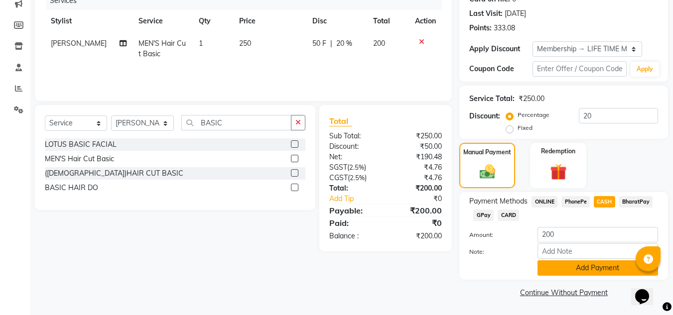
click at [585, 266] on button "Add Payment" at bounding box center [597, 267] width 121 height 15
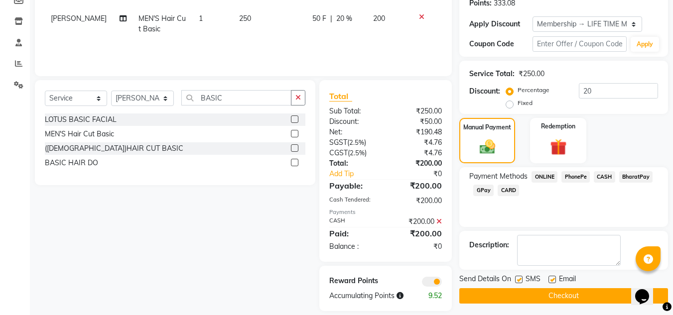
scroll to position [168, 0]
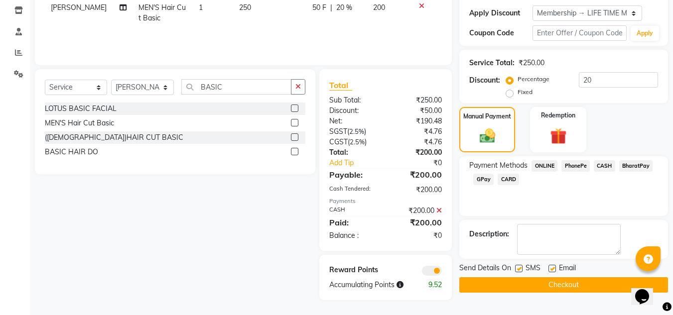
click at [563, 286] on button "Checkout" at bounding box center [563, 284] width 209 height 15
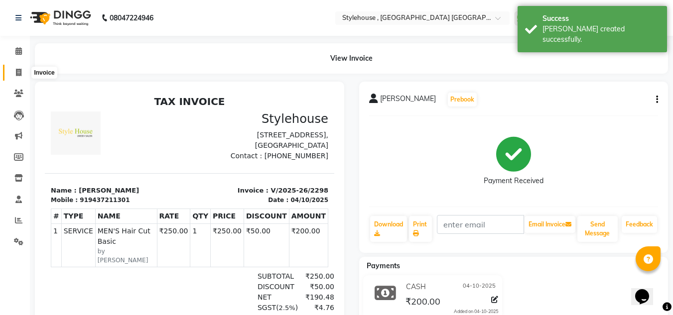
click at [20, 67] on span at bounding box center [18, 72] width 17 height 11
select select "service"
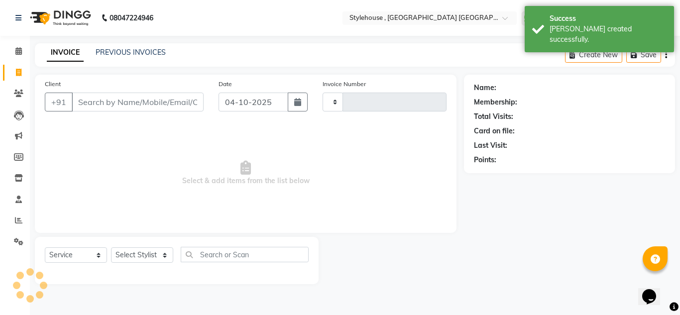
type input "2299"
select select "7793"
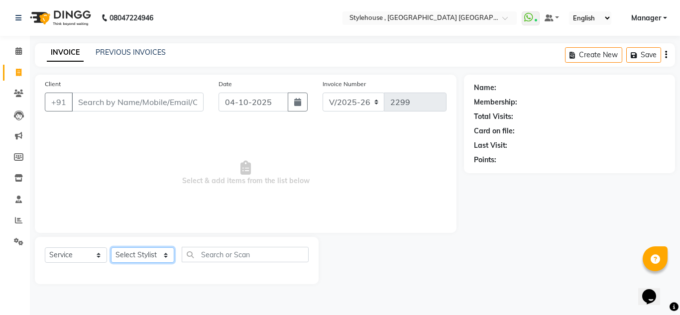
click at [165, 253] on select "Select Stylist [PERSON_NAME] [PERSON_NAME] [PERSON_NAME] MAMMA Manager [PERSON_…" at bounding box center [142, 255] width 63 height 15
select select "88892"
click at [111, 248] on select "Select Stylist [PERSON_NAME] [PERSON_NAME] [PERSON_NAME] MAMMA Manager [PERSON_…" at bounding box center [142, 255] width 63 height 15
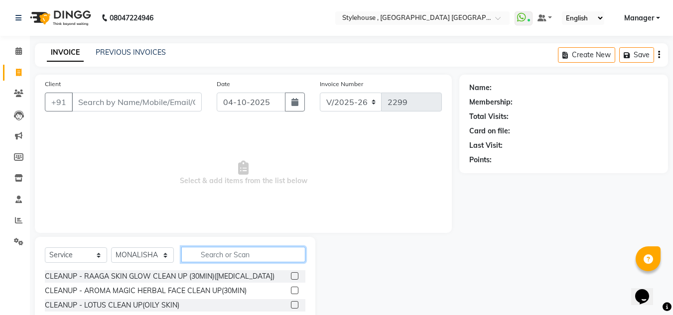
click at [216, 258] on input "text" at bounding box center [243, 254] width 124 height 15
type input "L"
type input "REGULA"
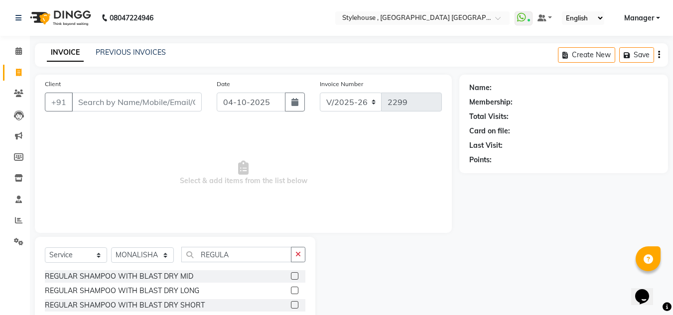
click at [296, 275] on label at bounding box center [294, 275] width 7 height 7
click at [296, 275] on input "checkbox" at bounding box center [294, 276] width 6 height 6
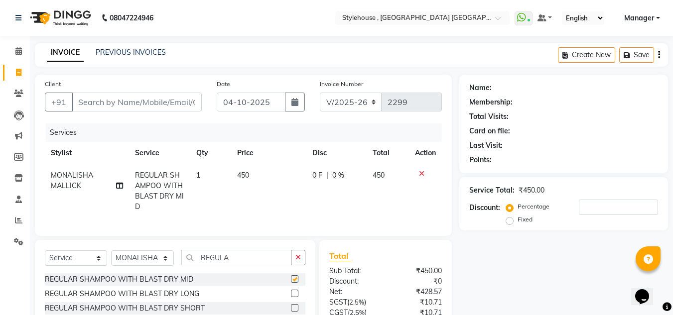
checkbox input "false"
click at [137, 101] on input "Client" at bounding box center [137, 102] width 130 height 19
type input "7"
type input "0"
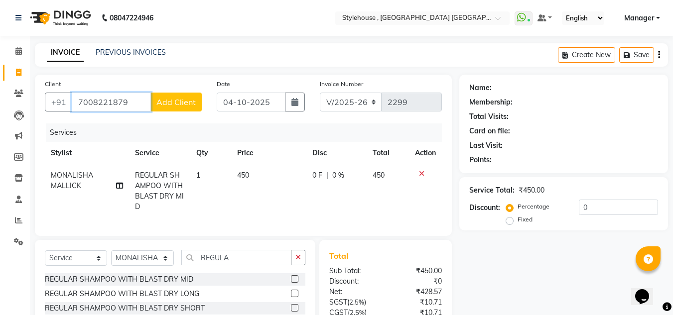
type input "7008221879"
click at [188, 102] on span "Add Client" at bounding box center [175, 102] width 39 height 10
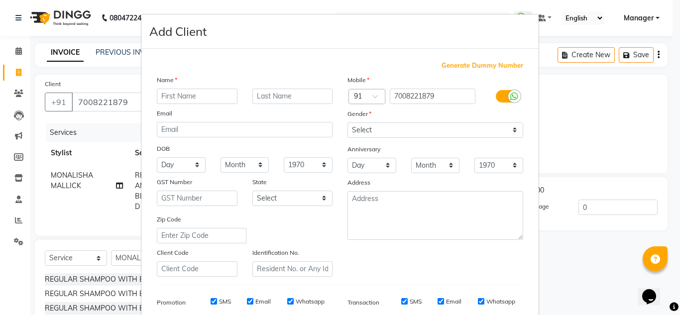
click at [204, 97] on input "text" at bounding box center [197, 96] width 81 height 15
type input "[PERSON_NAME]"
click at [286, 97] on input "text" at bounding box center [293, 96] width 81 height 15
type input "[PERSON_NAME]"
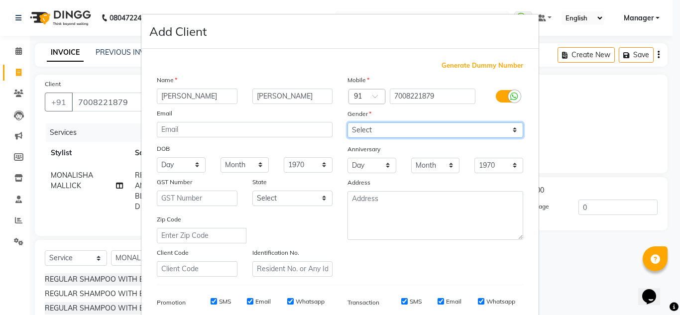
click at [511, 130] on select "Select [DEMOGRAPHIC_DATA] [DEMOGRAPHIC_DATA] Other Prefer Not To Say" at bounding box center [436, 130] width 176 height 15
select select "[DEMOGRAPHIC_DATA]"
click at [348, 123] on select "Select [DEMOGRAPHIC_DATA] [DEMOGRAPHIC_DATA] Other Prefer Not To Say" at bounding box center [436, 130] width 176 height 15
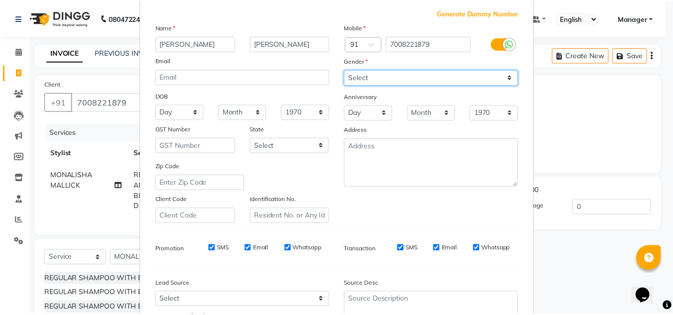
scroll to position [144, 0]
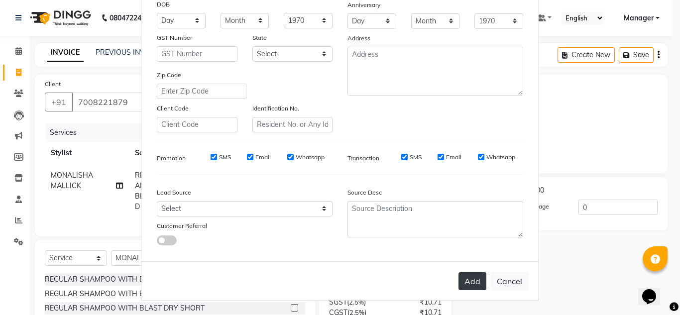
click at [466, 284] on button "Add" at bounding box center [473, 281] width 28 height 18
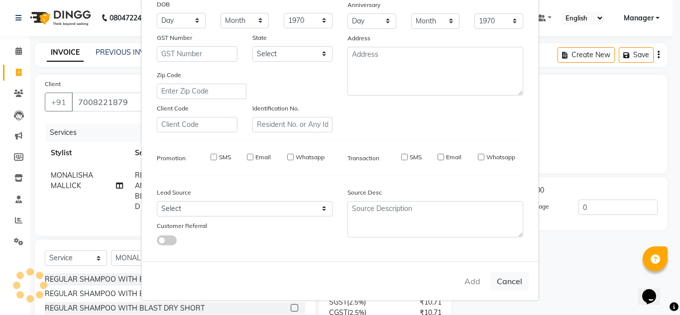
select select
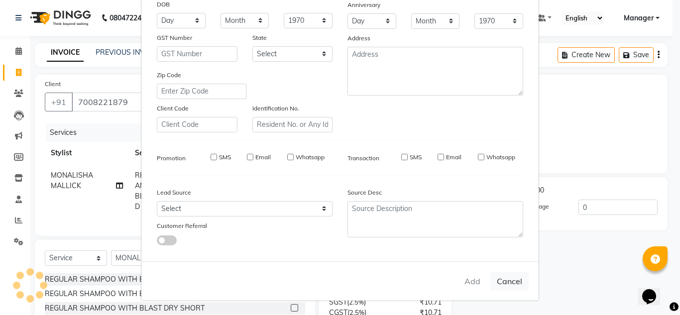
select select
checkbox input "false"
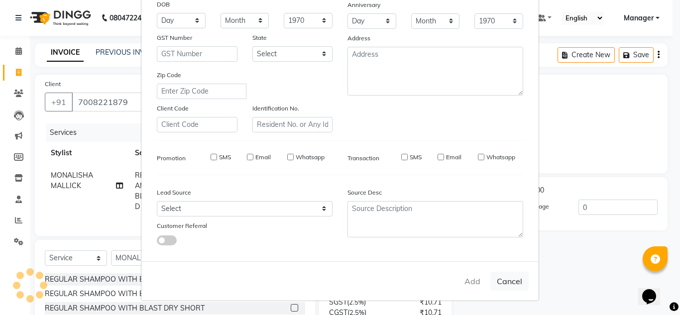
checkbox input "false"
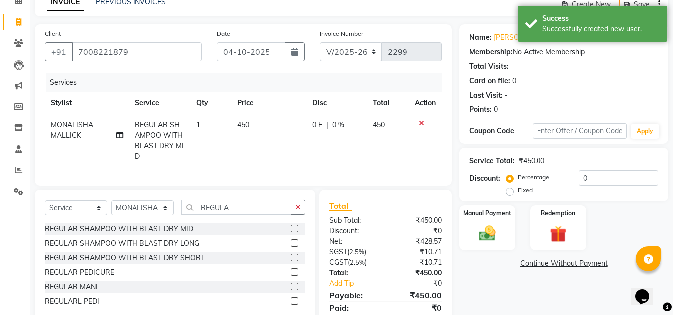
scroll to position [83, 0]
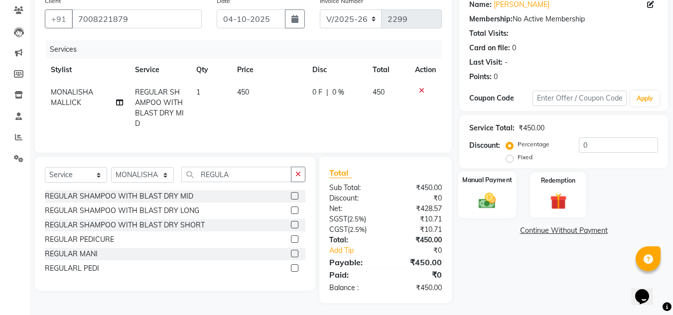
click at [490, 202] on img at bounding box center [487, 201] width 28 height 20
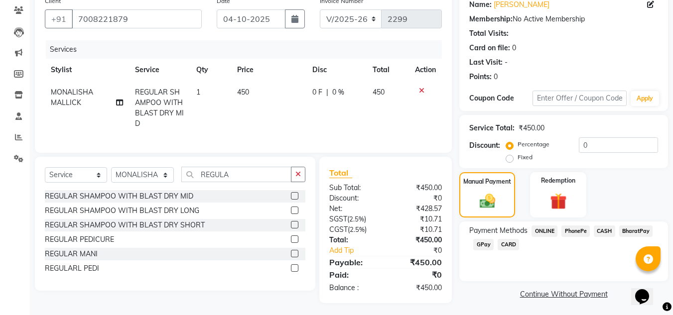
click at [610, 232] on span "CASH" at bounding box center [604, 231] width 21 height 11
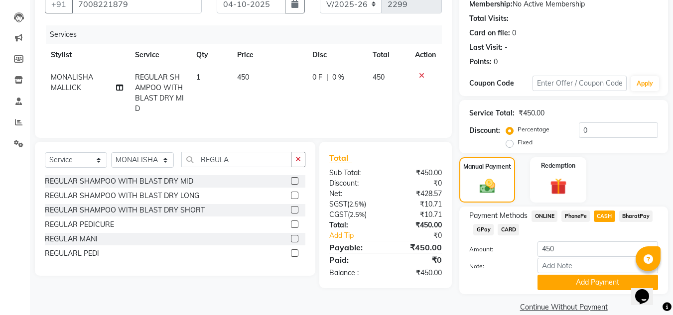
scroll to position [113, 0]
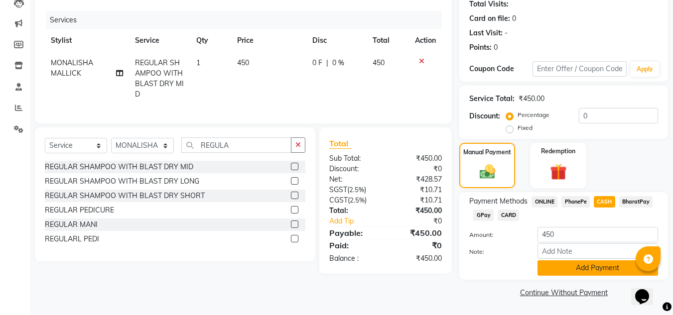
click at [582, 270] on button "Add Payment" at bounding box center [597, 267] width 121 height 15
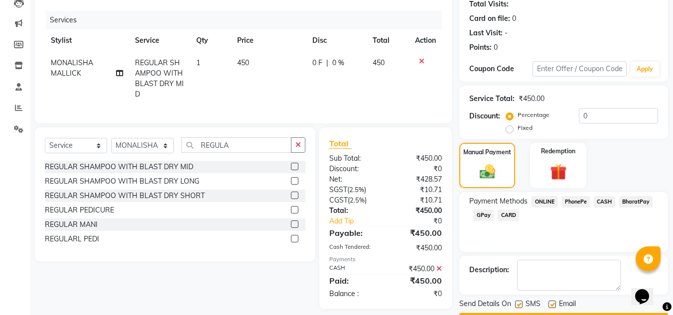
scroll to position [141, 0]
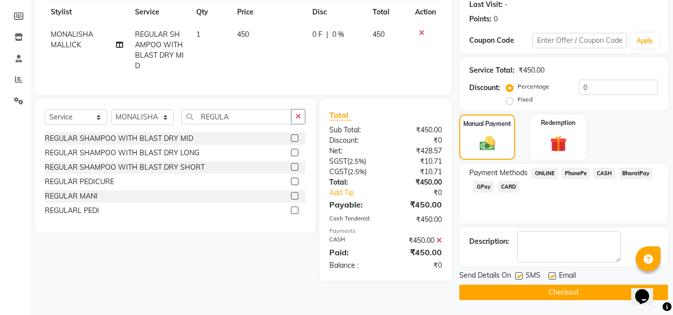
click at [565, 291] on button "Checkout" at bounding box center [563, 292] width 209 height 15
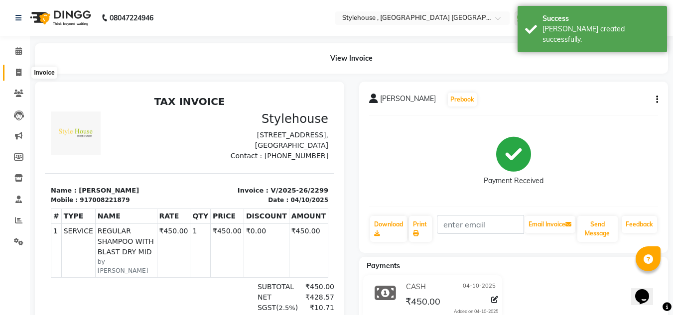
click at [18, 73] on icon at bounding box center [18, 72] width 5 height 7
select select "service"
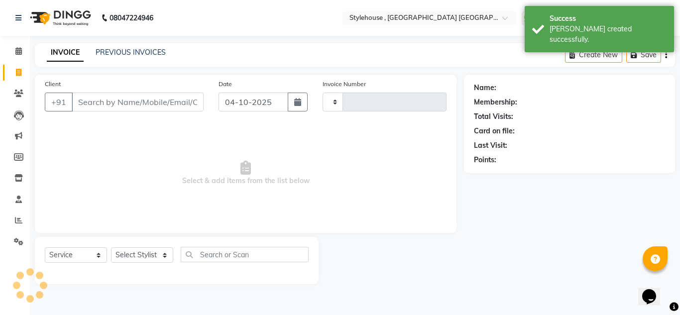
type input "2300"
select select "7793"
click at [164, 254] on select "Select Stylist [PERSON_NAME] [PERSON_NAME] [PERSON_NAME] MAMMA Manager [PERSON_…" at bounding box center [142, 255] width 63 height 15
select select "82475"
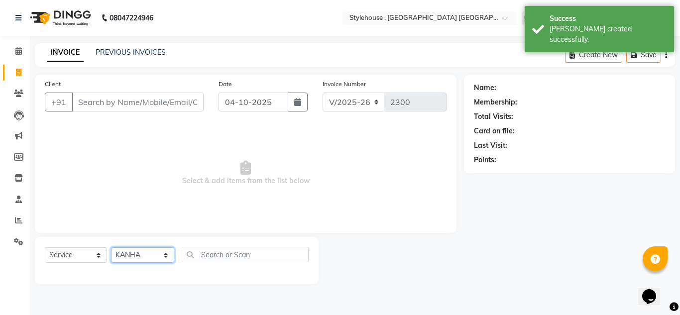
click at [111, 248] on select "Select Stylist [PERSON_NAME] [PERSON_NAME] [PERSON_NAME] MAMMA Manager [PERSON_…" at bounding box center [142, 255] width 63 height 15
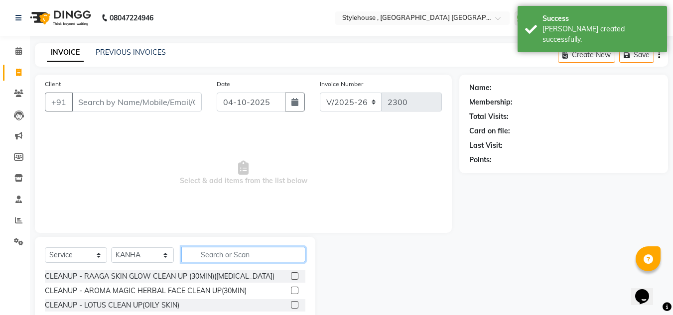
click at [239, 255] on input "text" at bounding box center [243, 254] width 124 height 15
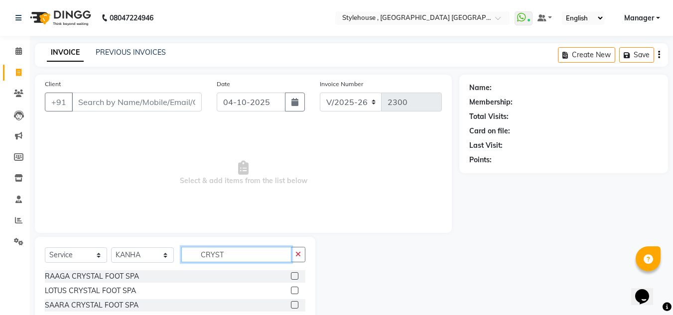
type input "CRYST"
click at [291, 290] on label at bounding box center [294, 290] width 7 height 7
click at [291, 290] on input "checkbox" at bounding box center [294, 291] width 6 height 6
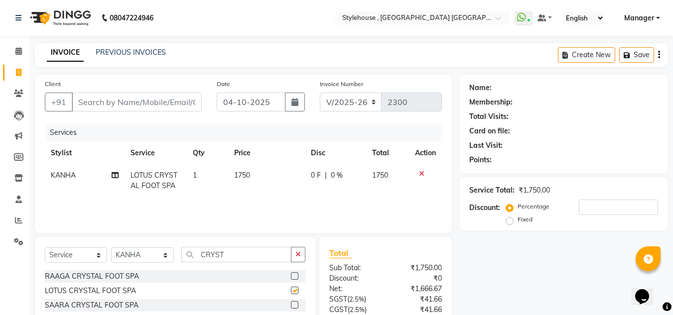
checkbox input "false"
click at [237, 251] on input "CRYST" at bounding box center [236, 254] width 110 height 15
type input "C"
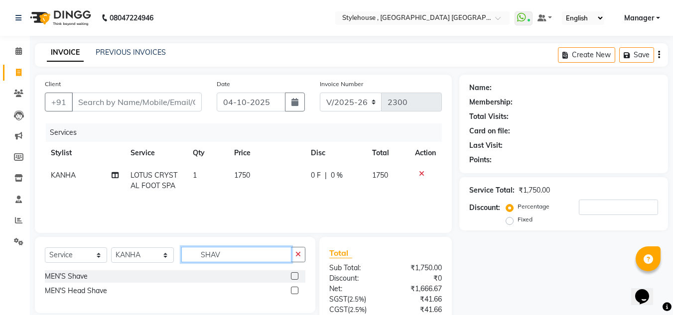
type input "SHAV"
click at [293, 275] on label at bounding box center [294, 275] width 7 height 7
click at [293, 275] on input "checkbox" at bounding box center [294, 276] width 6 height 6
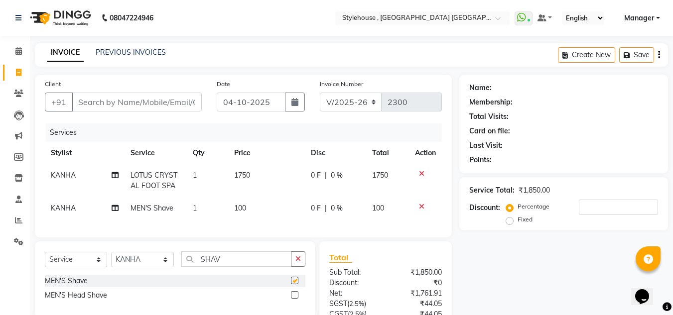
checkbox input "false"
click at [135, 105] on input "Client" at bounding box center [137, 102] width 130 height 19
type input "7"
type input "0"
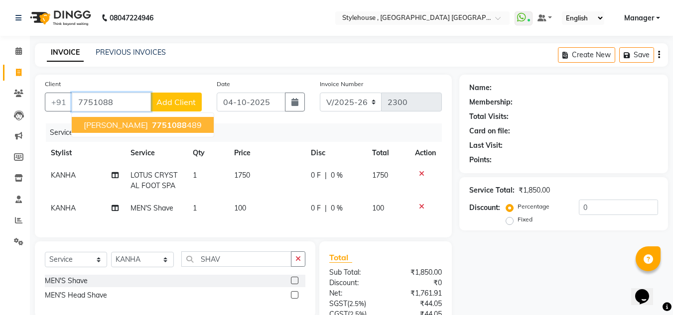
click at [152, 125] on span "7751088" at bounding box center [169, 125] width 35 height 10
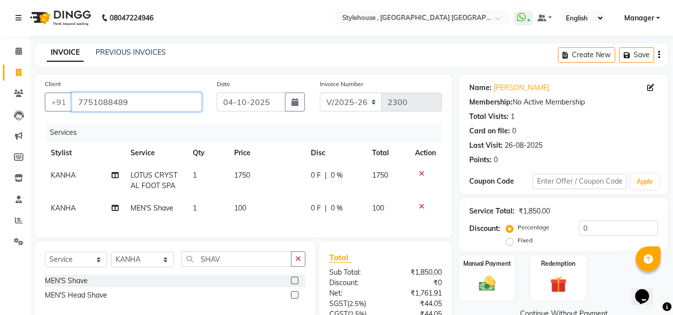
click at [144, 100] on input "7751088489" at bounding box center [137, 102] width 130 height 19
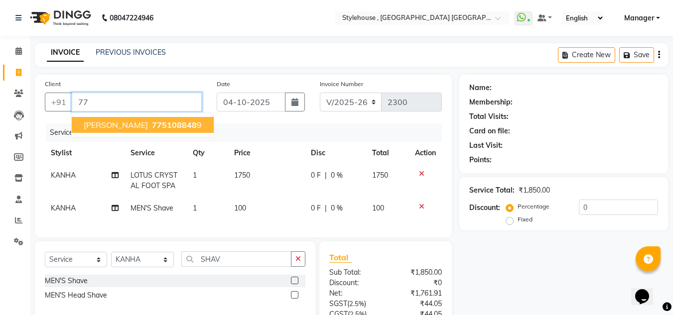
type input "7"
click at [185, 128] on ngb-highlight "891758 7692" at bounding box center [176, 125] width 52 height 10
type input "8917587692"
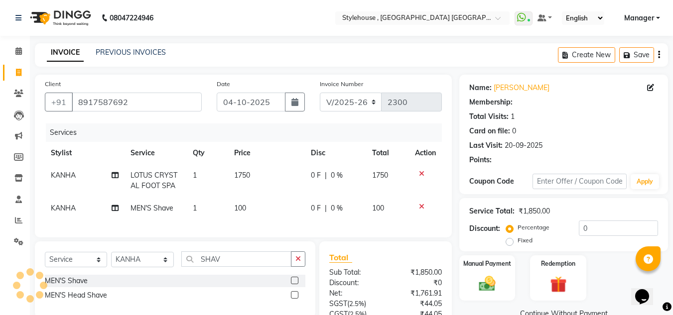
select select "1: Object"
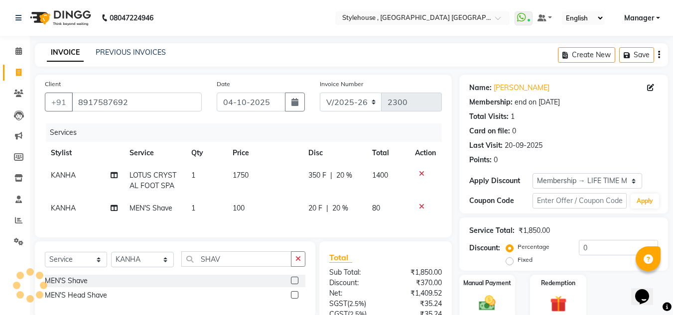
type input "20"
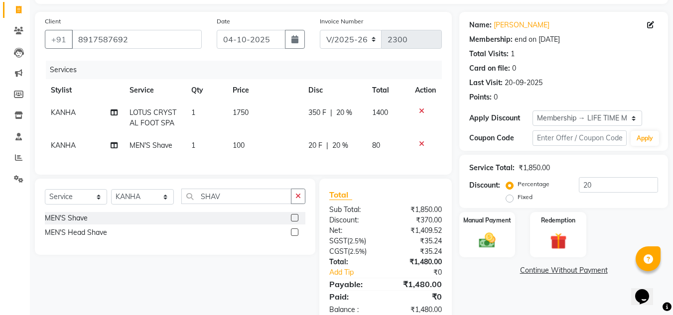
scroll to position [45, 0]
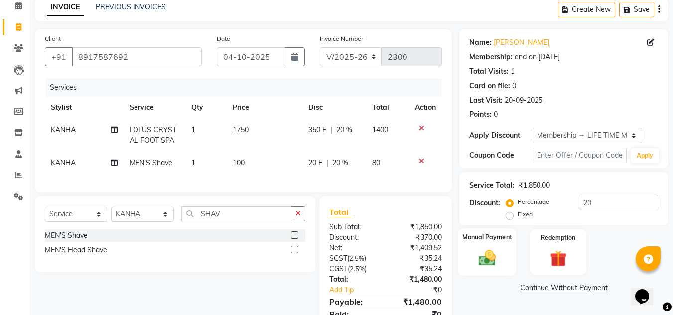
click at [485, 260] on img at bounding box center [487, 258] width 28 height 20
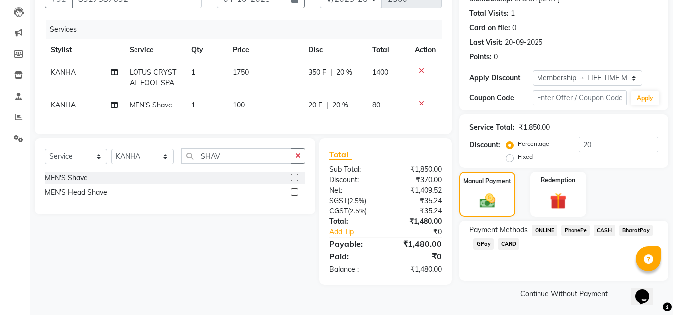
scroll to position [104, 0]
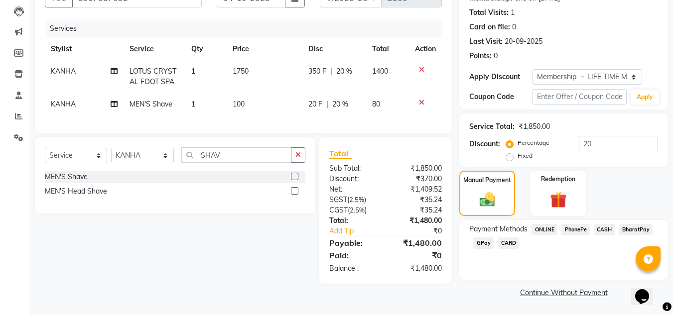
click at [580, 229] on span "PhonePe" at bounding box center [575, 229] width 28 height 11
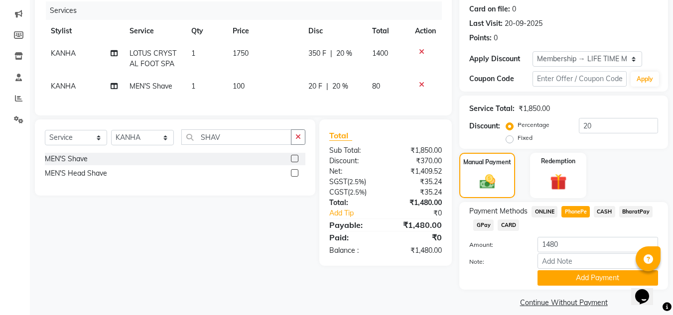
scroll to position [132, 0]
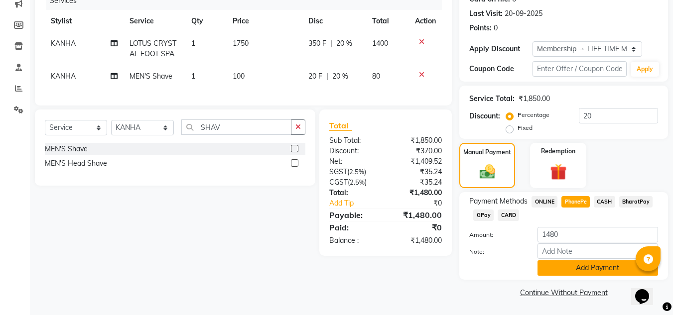
click at [587, 269] on button "Add Payment" at bounding box center [597, 267] width 121 height 15
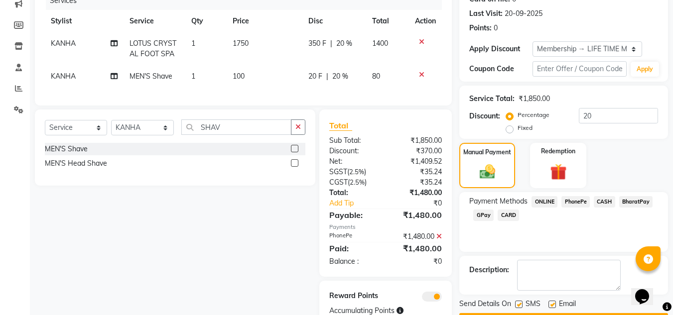
scroll to position [176, 0]
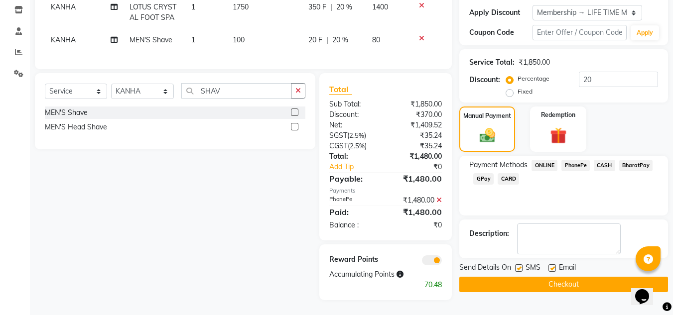
click at [568, 279] on button "Checkout" at bounding box center [563, 284] width 209 height 15
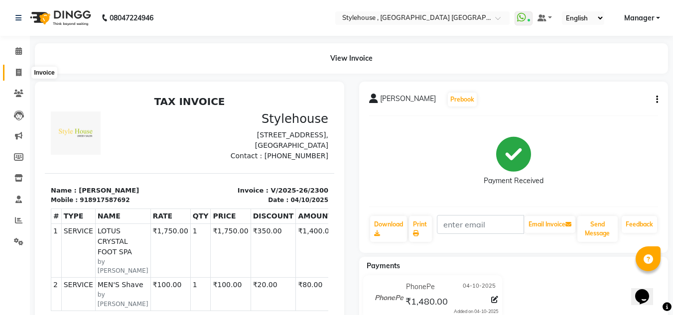
click at [19, 71] on icon at bounding box center [18, 72] width 5 height 7
select select "service"
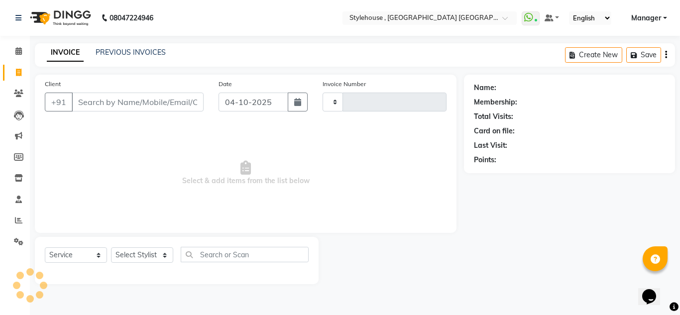
type input "2301"
select select "7793"
click at [138, 53] on link "PREVIOUS INVOICES" at bounding box center [131, 52] width 70 height 9
